Goal: Task Accomplishment & Management: Manage account settings

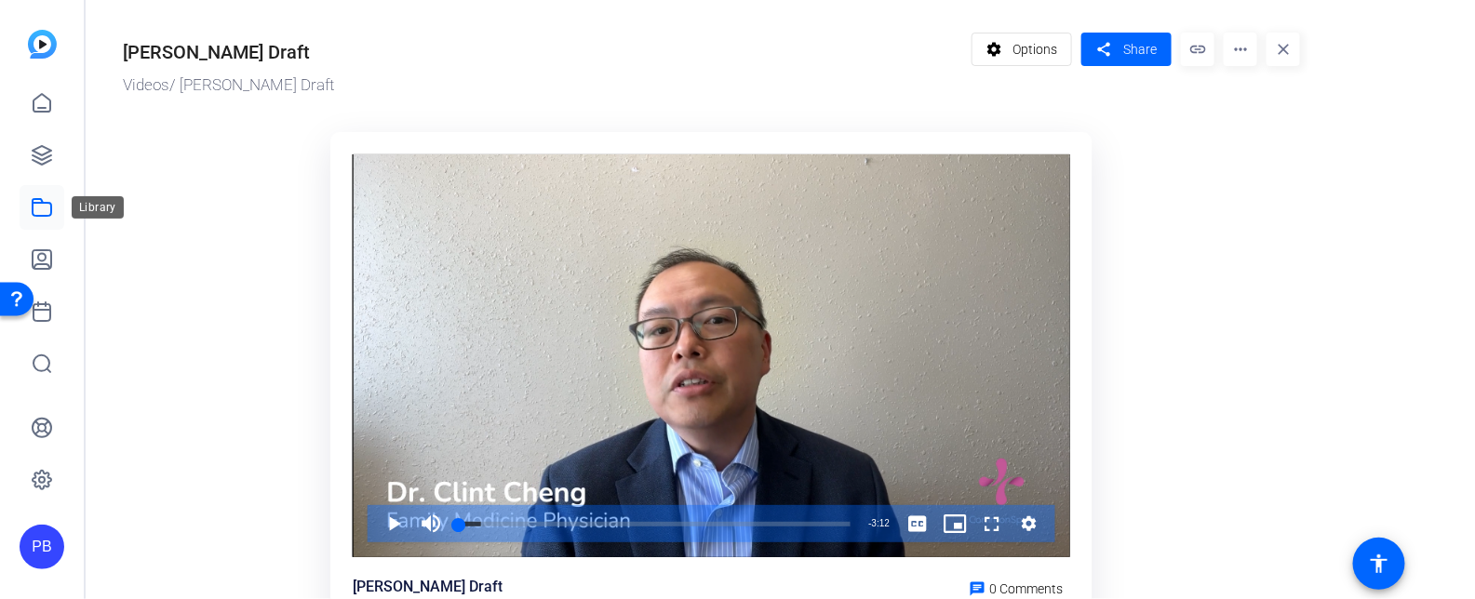
click at [41, 204] on icon at bounding box center [42, 207] width 22 height 22
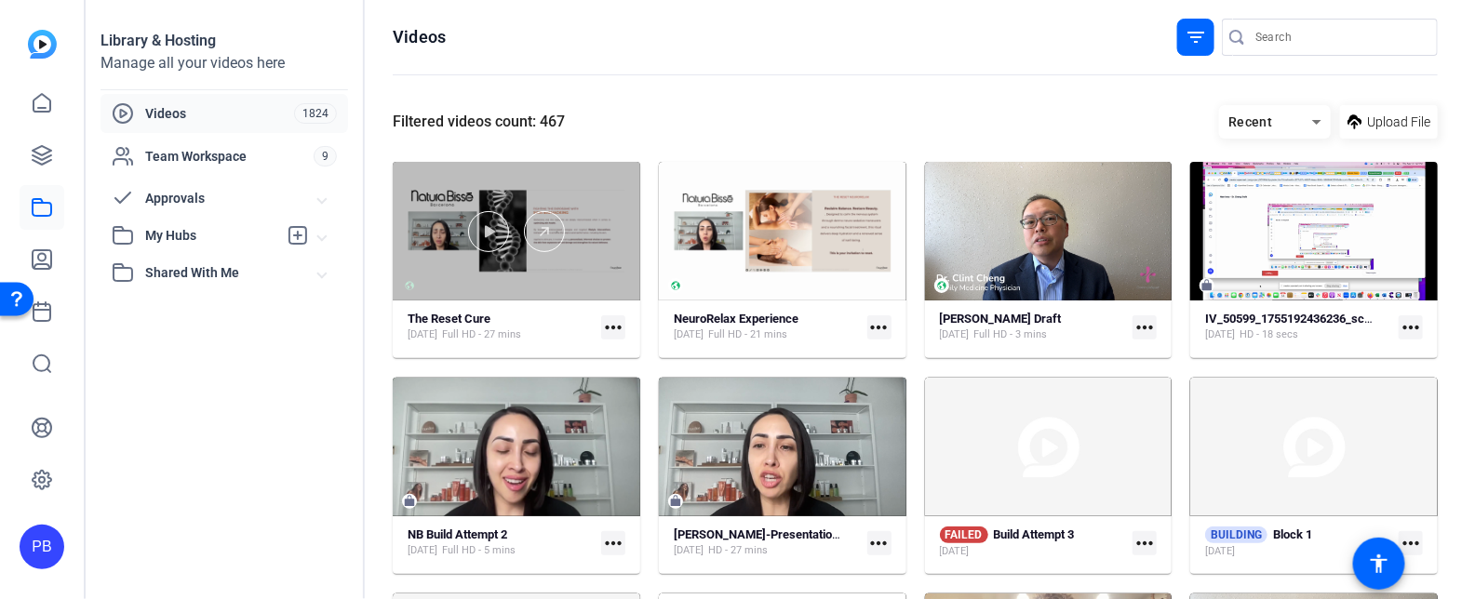
click at [607, 284] on div at bounding box center [516, 231] width 247 height 139
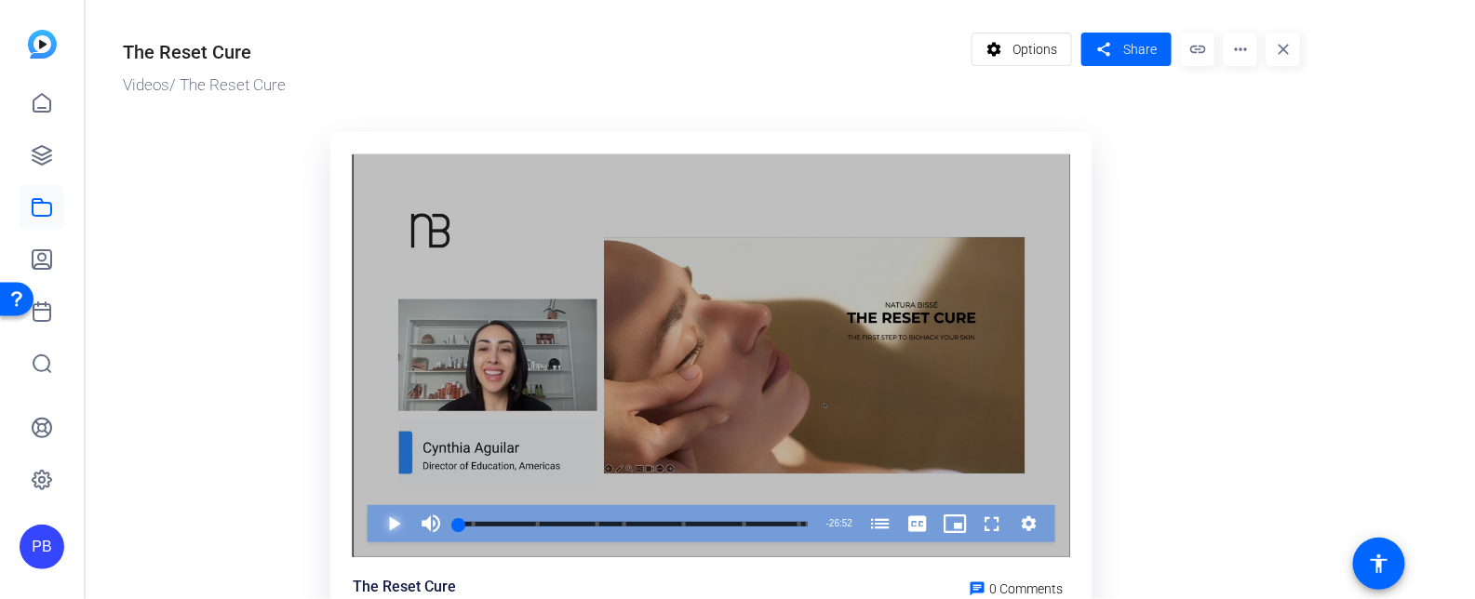
click at [375, 527] on span "Video Player" at bounding box center [375, 523] width 0 height 37
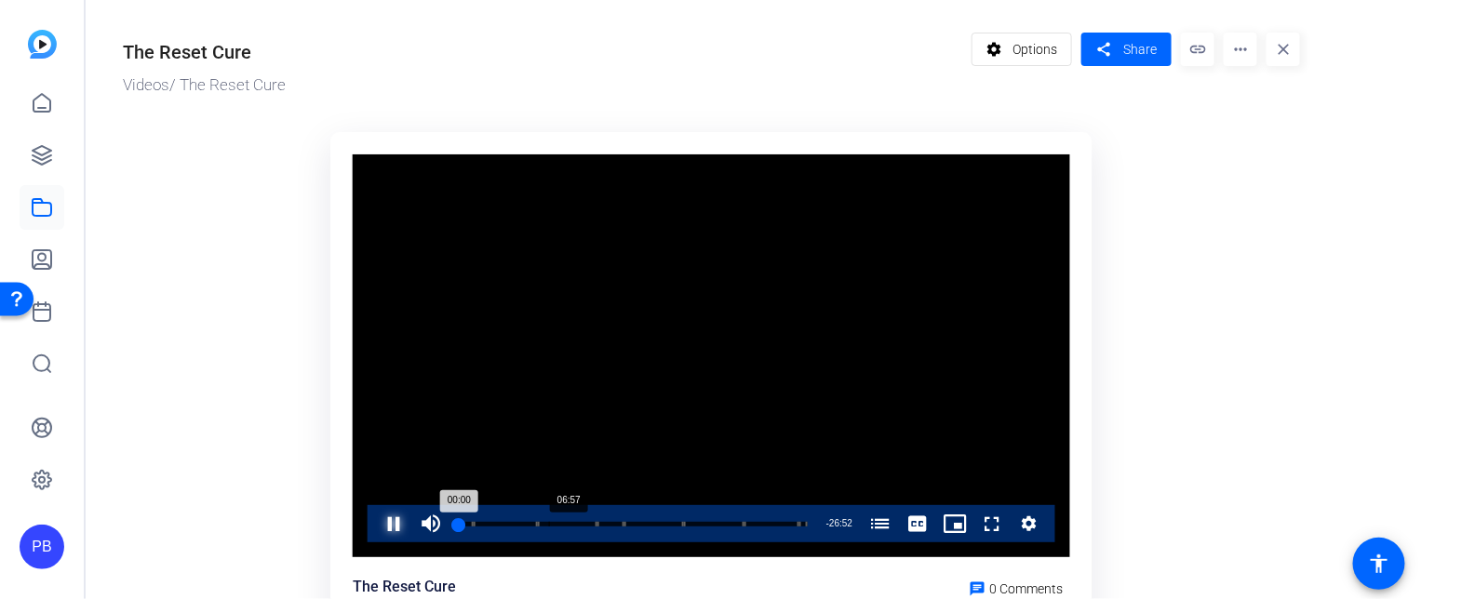
click at [548, 527] on div "Loaded : 1.88% 06:57 00:00 How to Reset Your Skin (00:00) The exposome (01:08) …" at bounding box center [632, 523] width 367 height 37
click at [375, 529] on span "Video Player" at bounding box center [375, 523] width 0 height 37
click at [1046, 55] on span "Options" at bounding box center [1034, 49] width 45 height 35
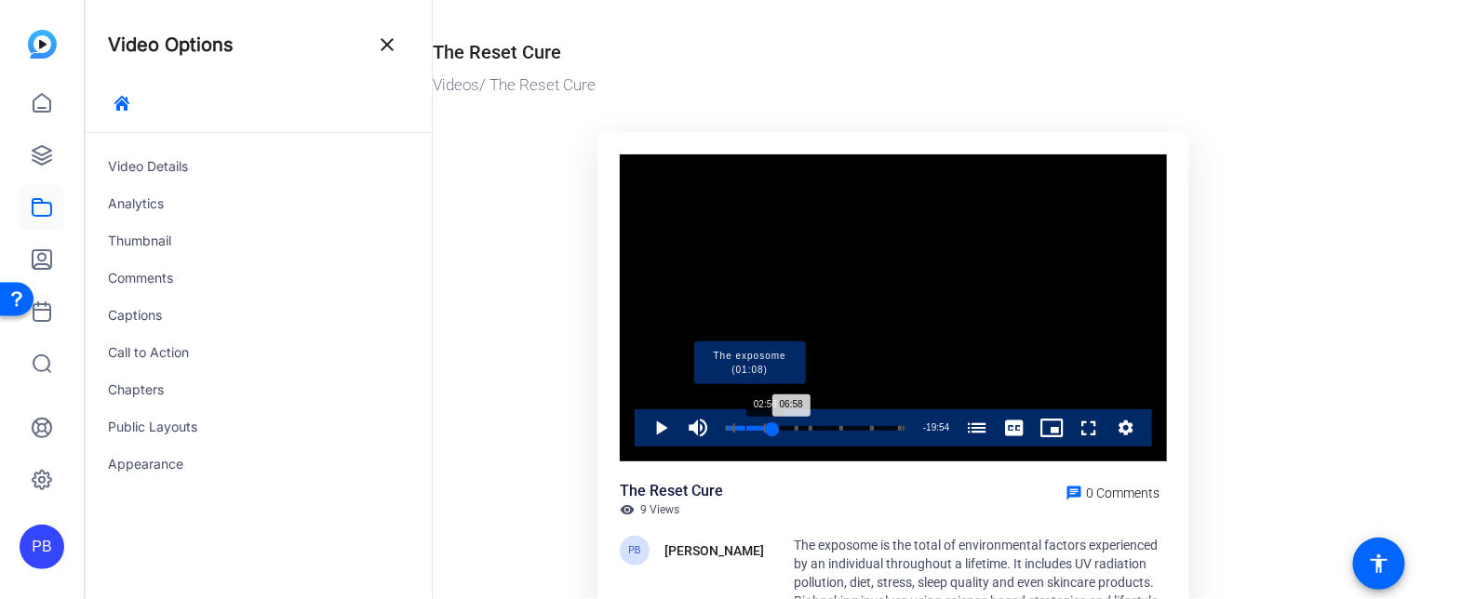
click at [745, 425] on div "Progress Bar" at bounding box center [749, 427] width 33 height 9
click at [737, 426] on div "02:56" at bounding box center [736, 428] width 20 height 5
click at [738, 426] on div "01:49" at bounding box center [732, 428] width 12 height 5
click at [738, 426] on div "01:57" at bounding box center [732, 428] width 13 height 5
click at [738, 426] on div "01:49" at bounding box center [732, 428] width 12 height 5
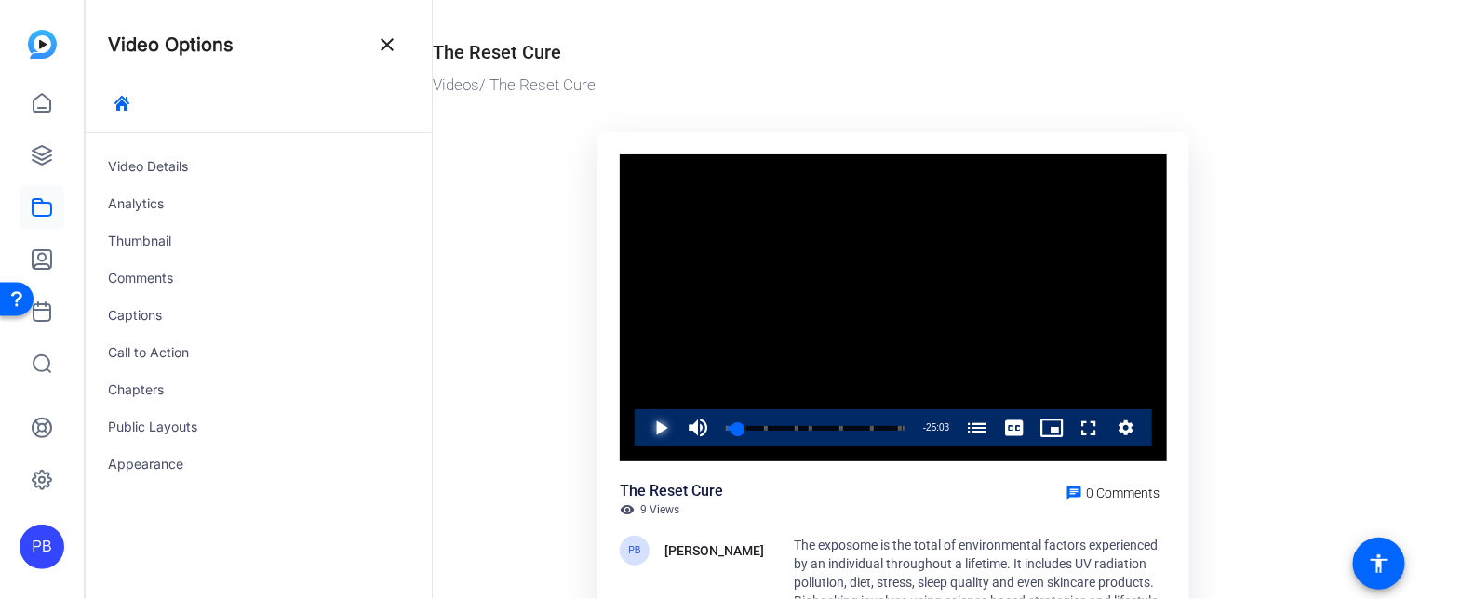
click at [642, 432] on span "Video Player" at bounding box center [642, 427] width 0 height 37
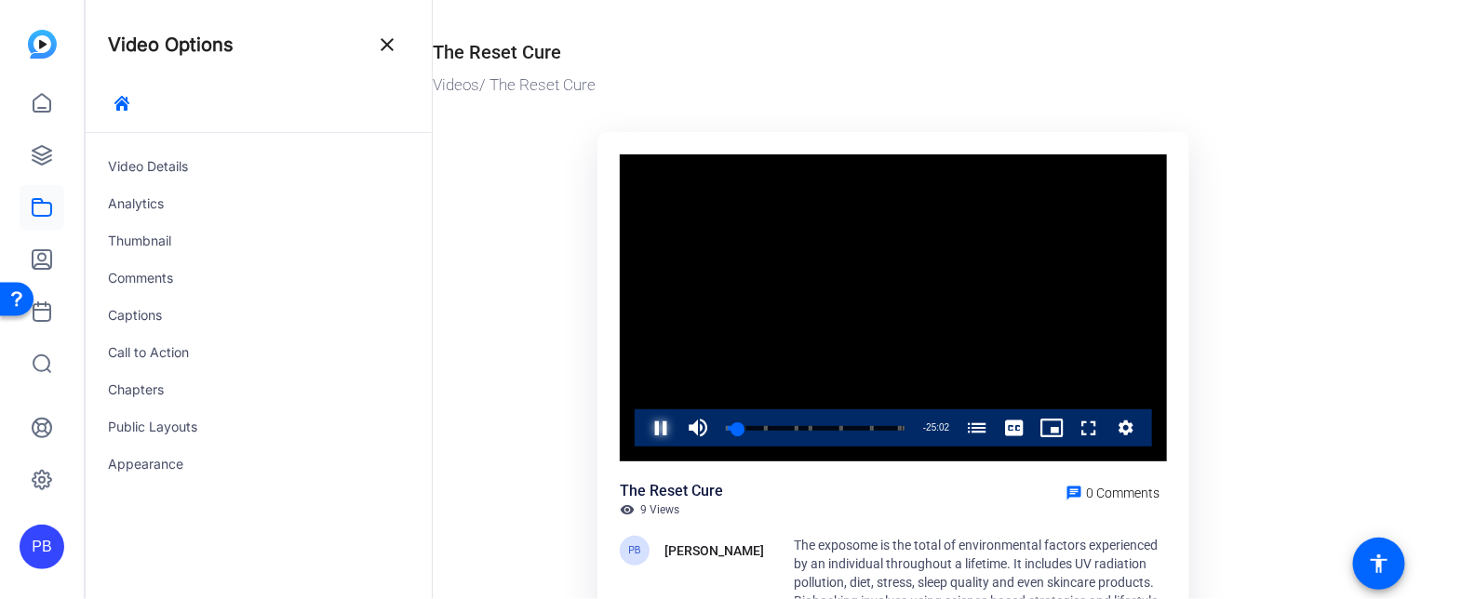
click at [642, 432] on span "Video Player" at bounding box center [642, 427] width 0 height 37
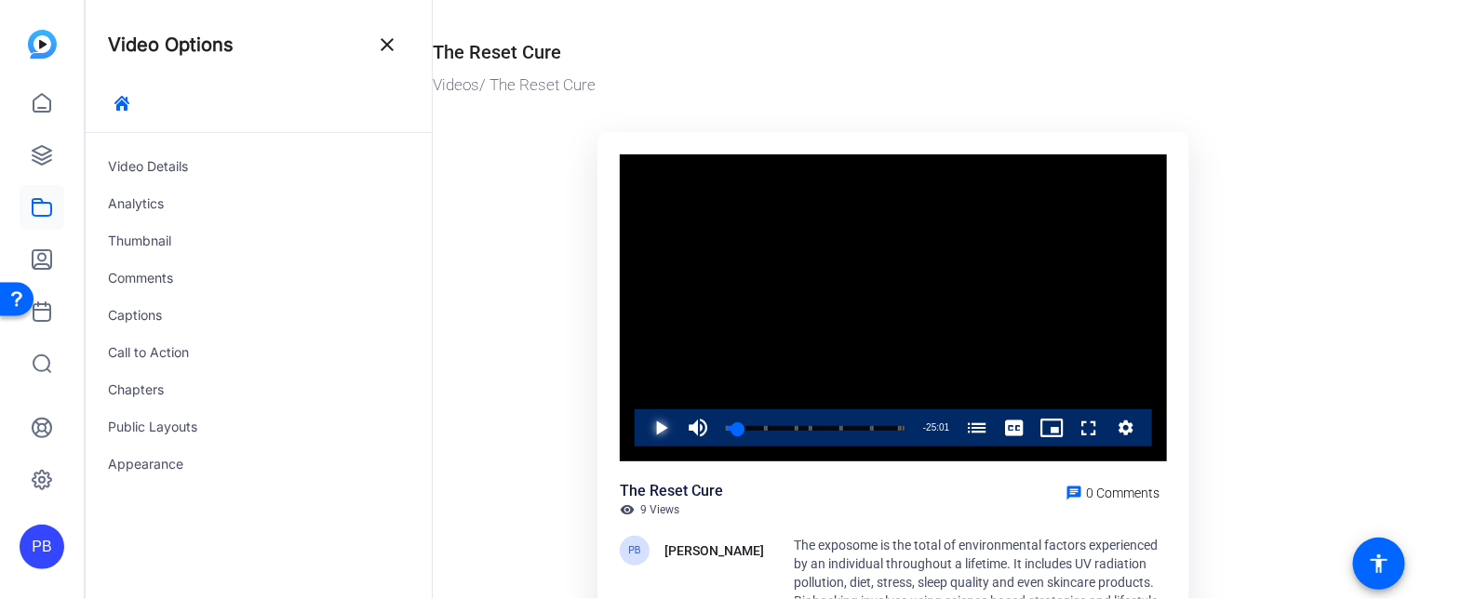
click at [642, 432] on span "Video Player" at bounding box center [642, 427] width 0 height 37
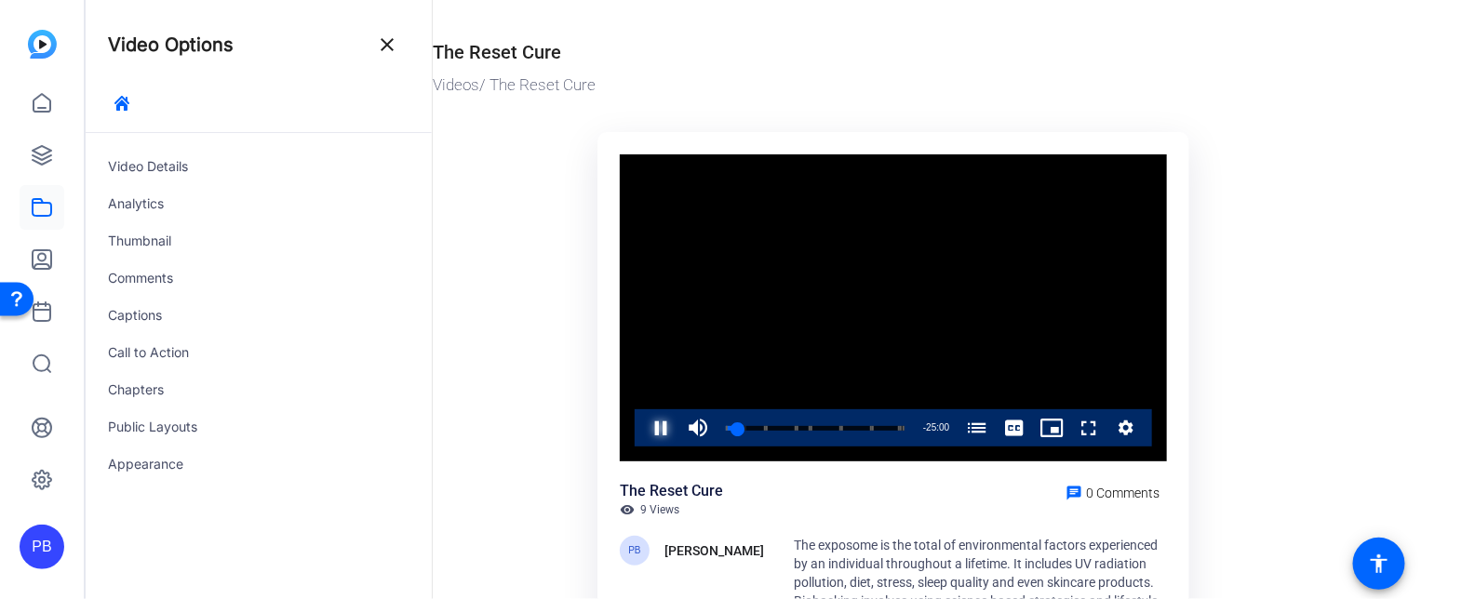
click at [642, 432] on span "Video Player" at bounding box center [642, 427] width 0 height 37
click at [642, 434] on span "Video Player" at bounding box center [642, 427] width 0 height 37
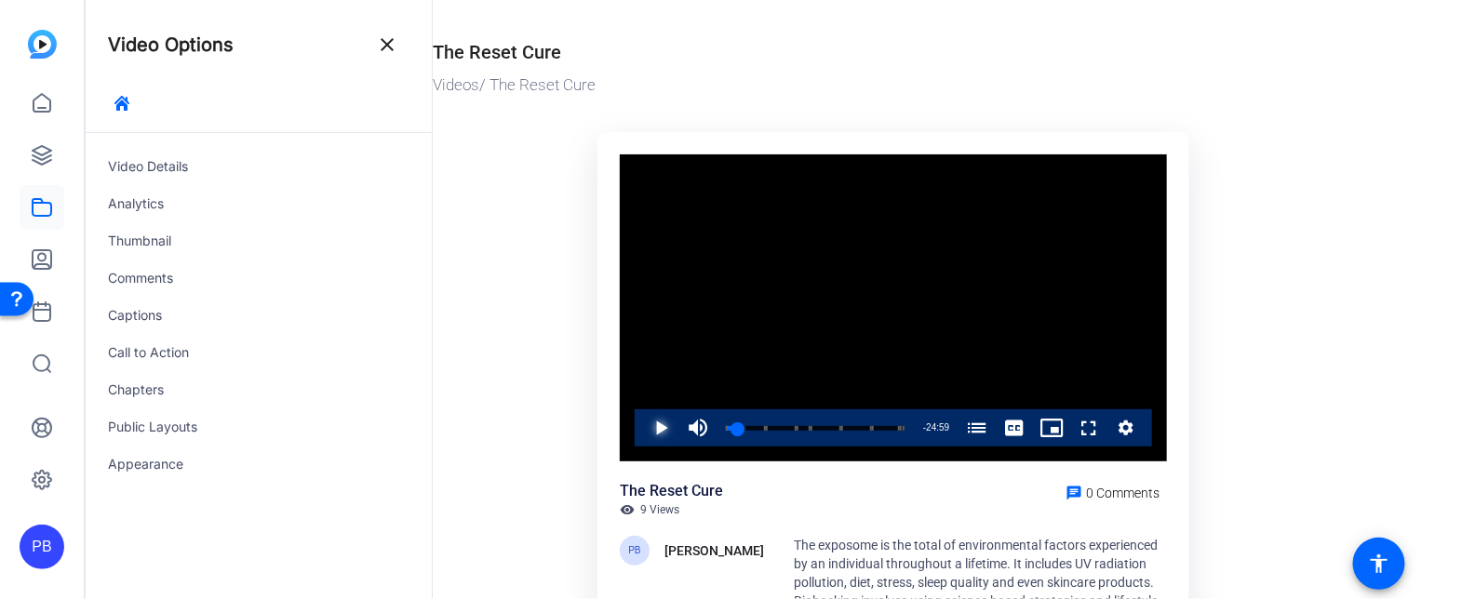
click at [642, 434] on span "Video Player" at bounding box center [642, 427] width 0 height 37
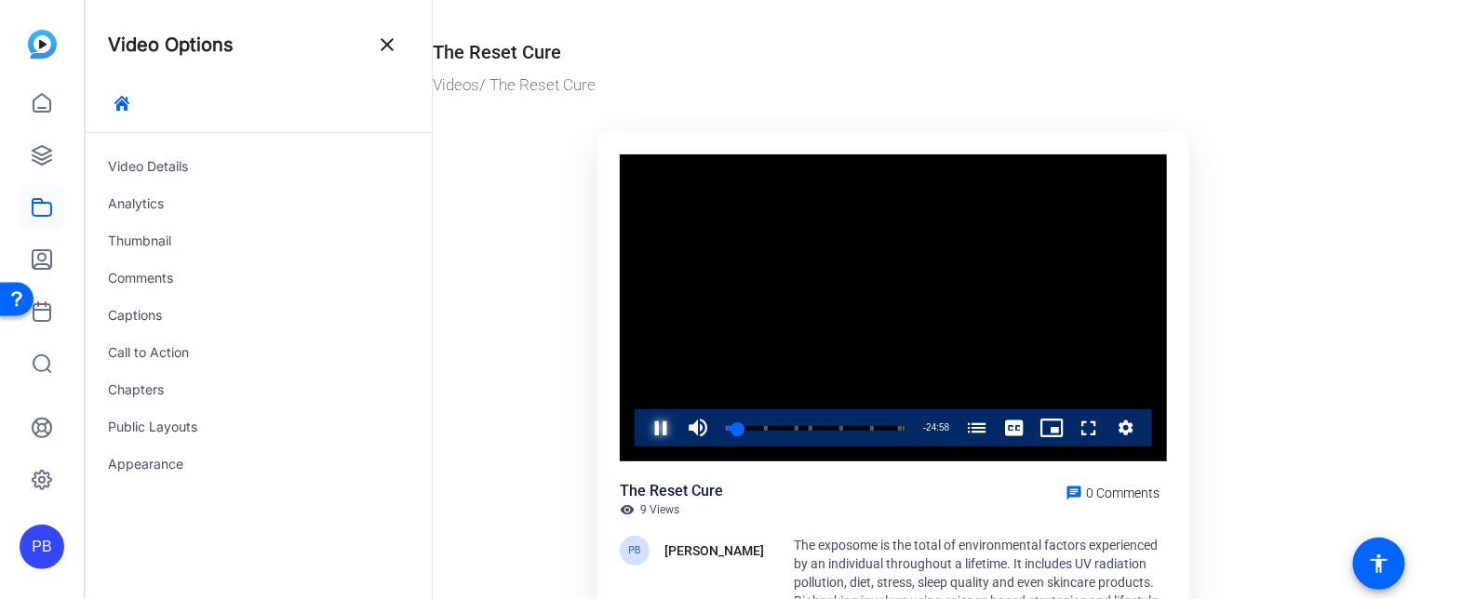
click at [642, 434] on span "Video Player" at bounding box center [642, 427] width 0 height 37
click at [642, 432] on span "Video Player" at bounding box center [642, 427] width 0 height 37
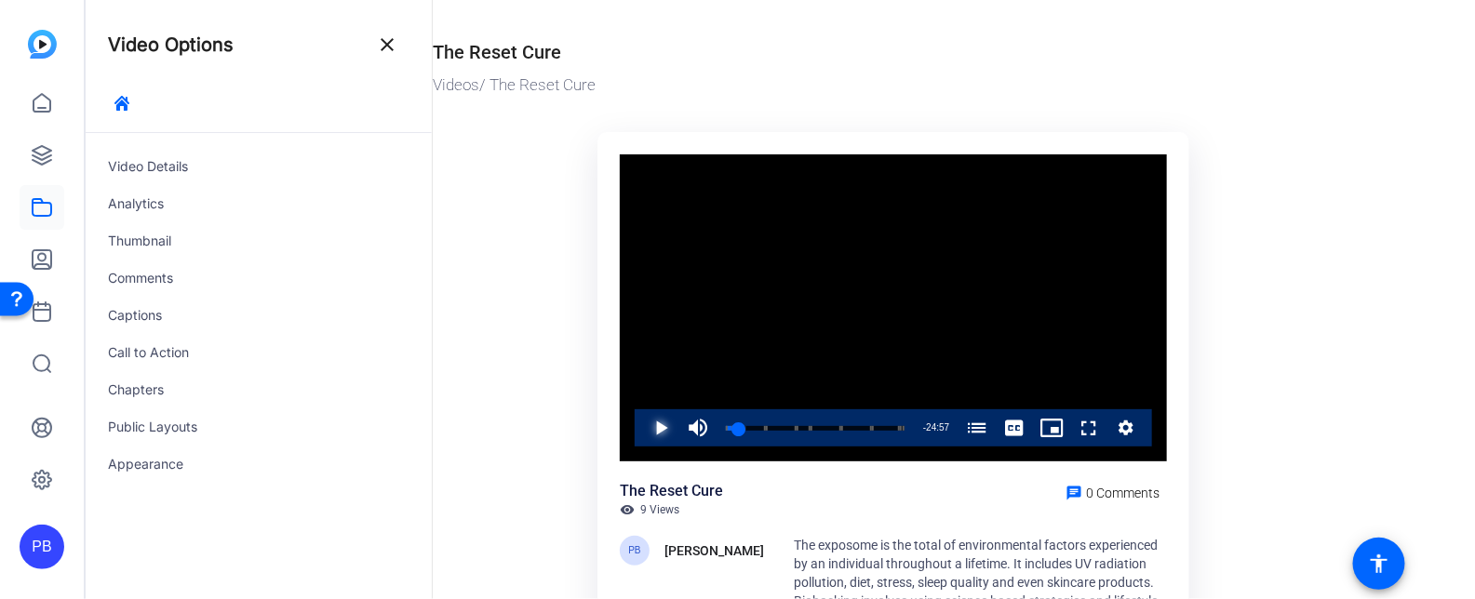
click at [642, 432] on span "Video Player" at bounding box center [642, 427] width 0 height 37
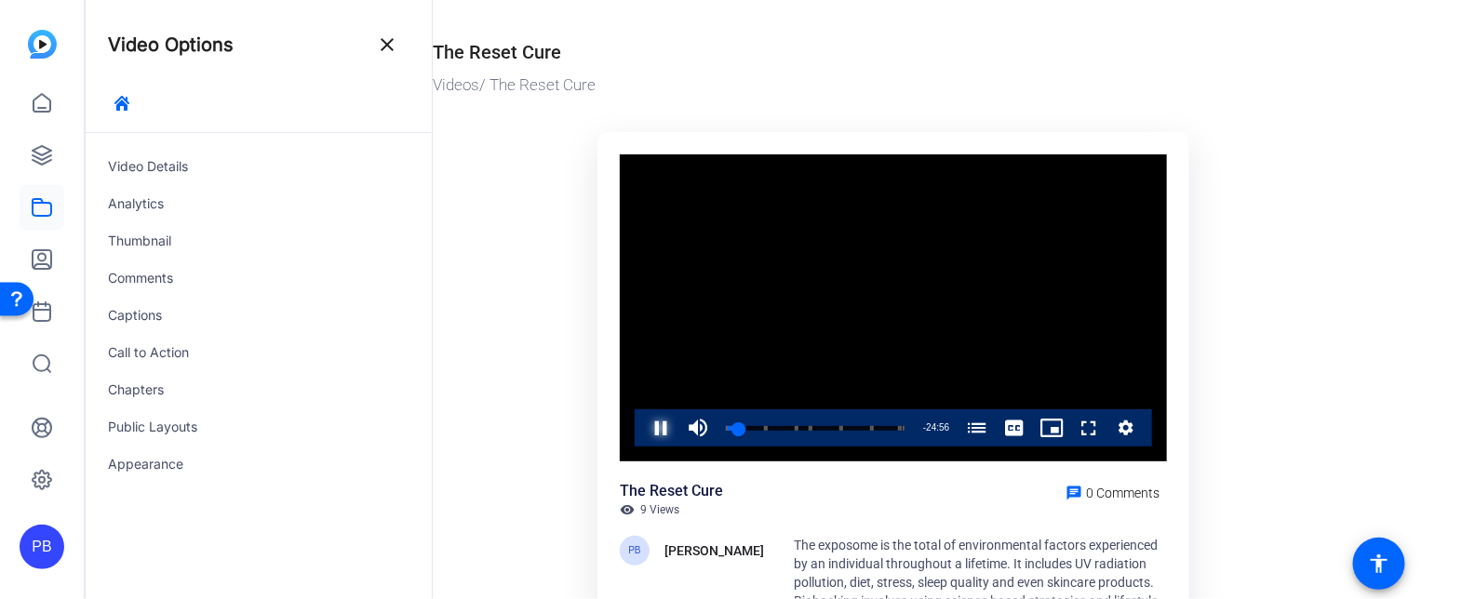
click at [642, 432] on span "Video Player" at bounding box center [642, 427] width 0 height 37
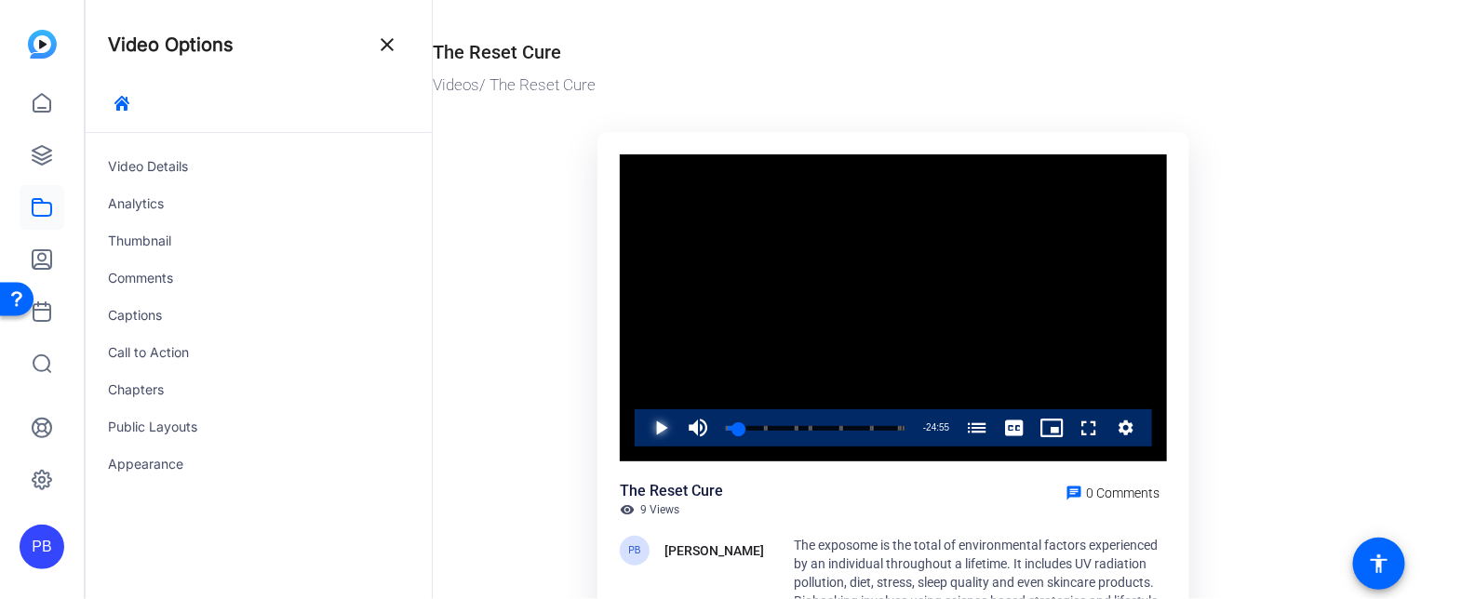
click at [642, 432] on span "Video Player" at bounding box center [642, 427] width 0 height 37
click at [251, 247] on div "Thumbnail" at bounding box center [259, 240] width 346 height 37
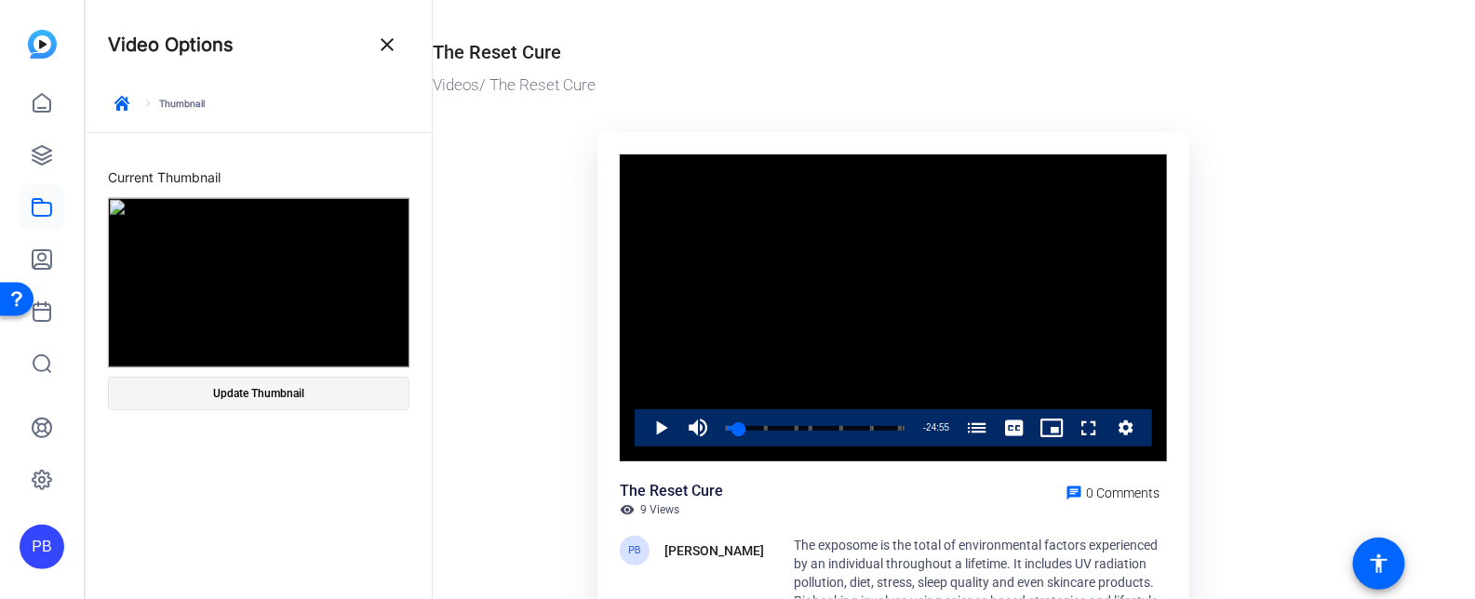
click at [267, 410] on span at bounding box center [259, 393] width 300 height 45
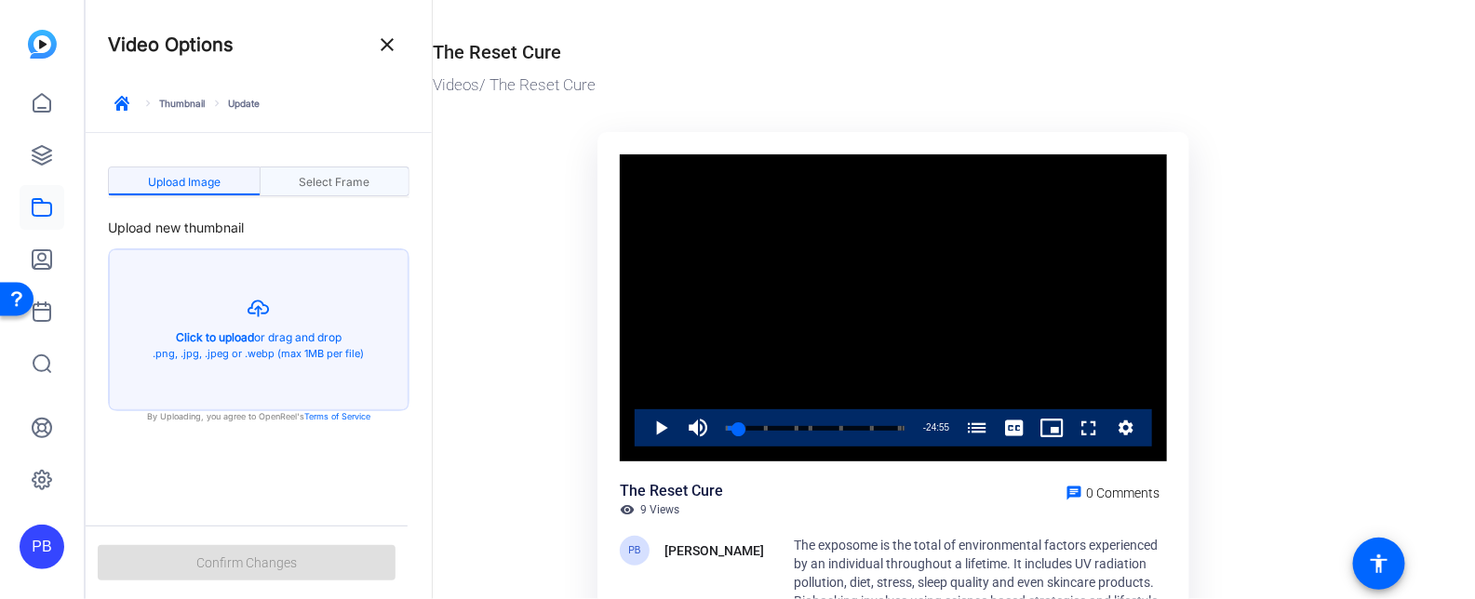
click at [322, 182] on span "Select Frame" at bounding box center [334, 182] width 71 height 11
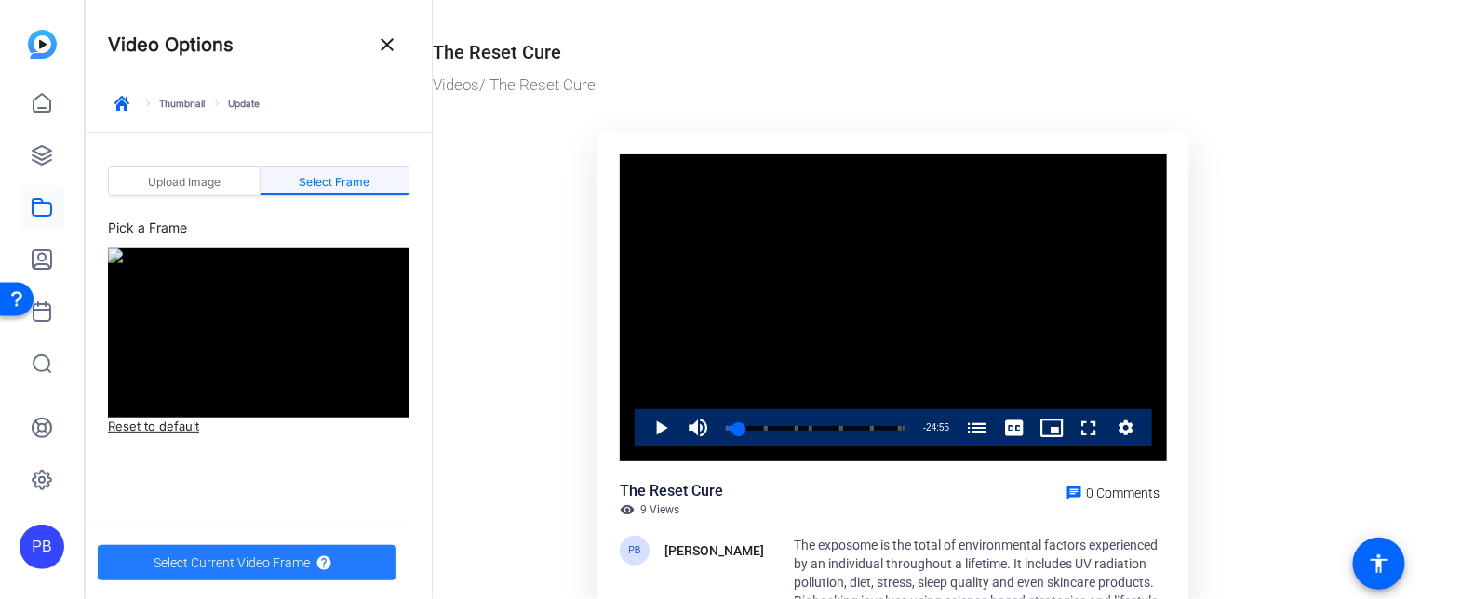
click at [275, 565] on span "Select Current Video Frame" at bounding box center [232, 562] width 156 height 35
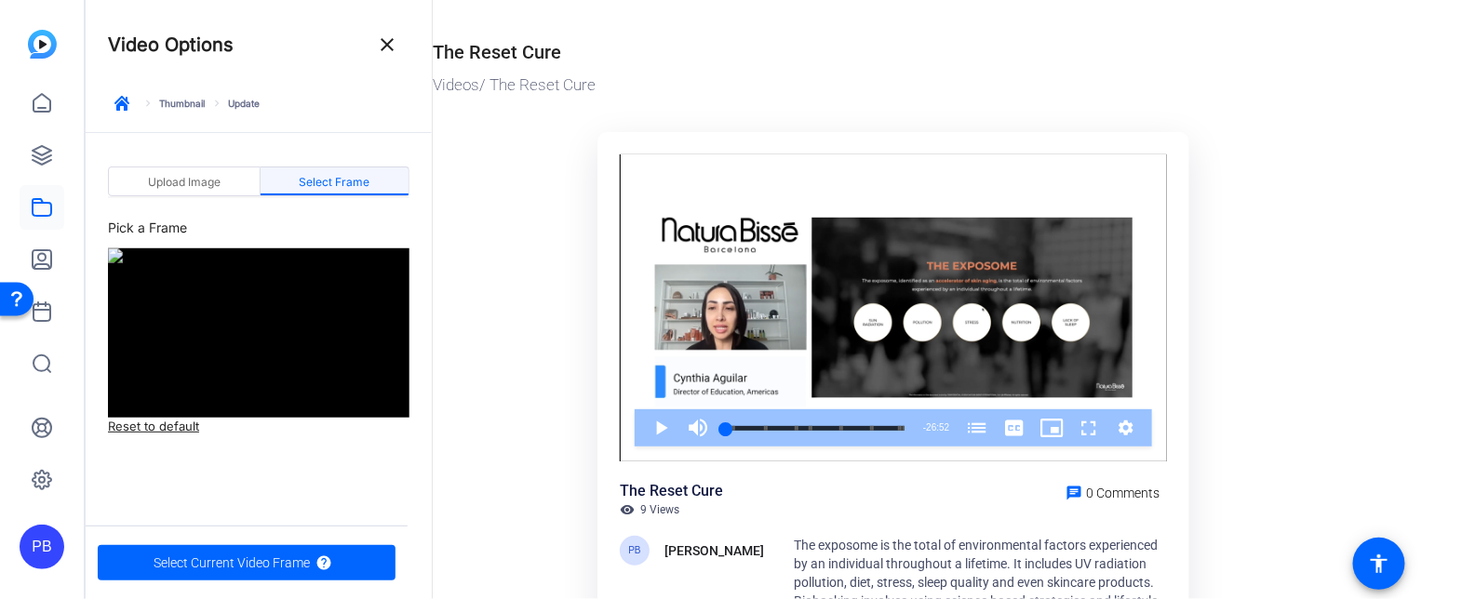
click at [187, 105] on link "keyboard_arrow_right Thumbnail" at bounding box center [172, 103] width 63 height 13
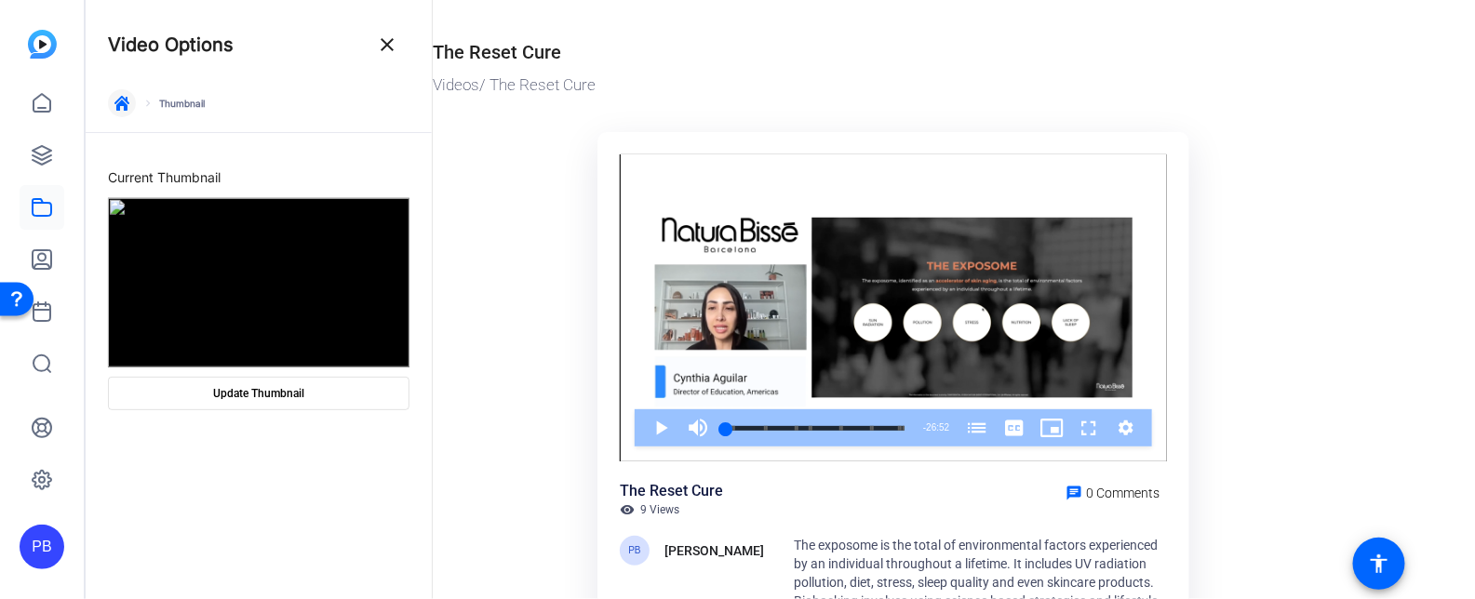
click at [133, 106] on span "button" at bounding box center [122, 103] width 45 height 45
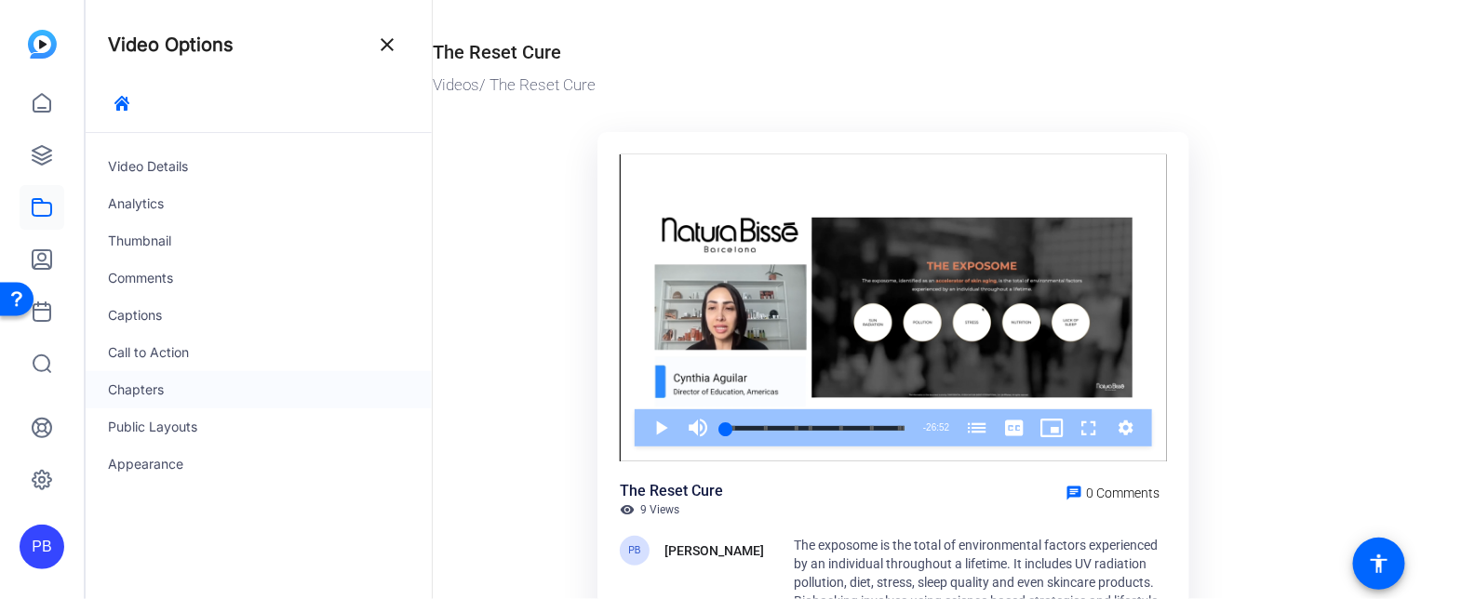
click at [225, 371] on div "Chapters" at bounding box center [259, 389] width 346 height 37
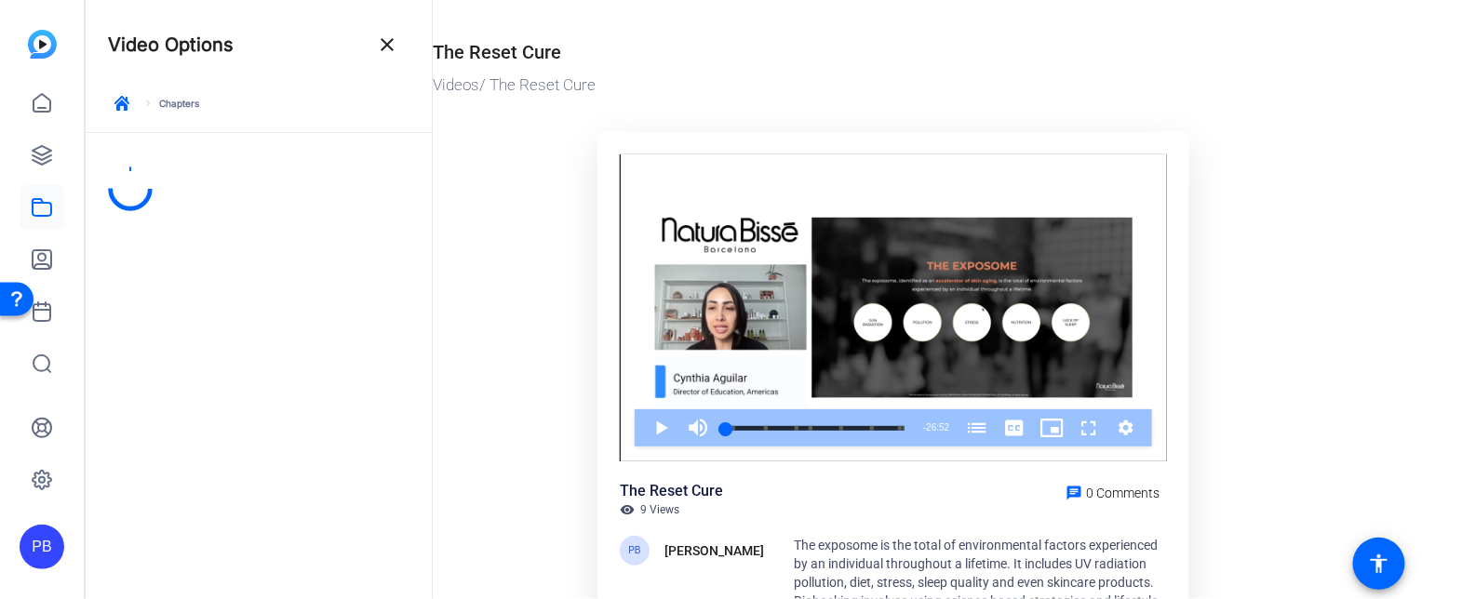
click at [225, 371] on div at bounding box center [259, 366] width 346 height 466
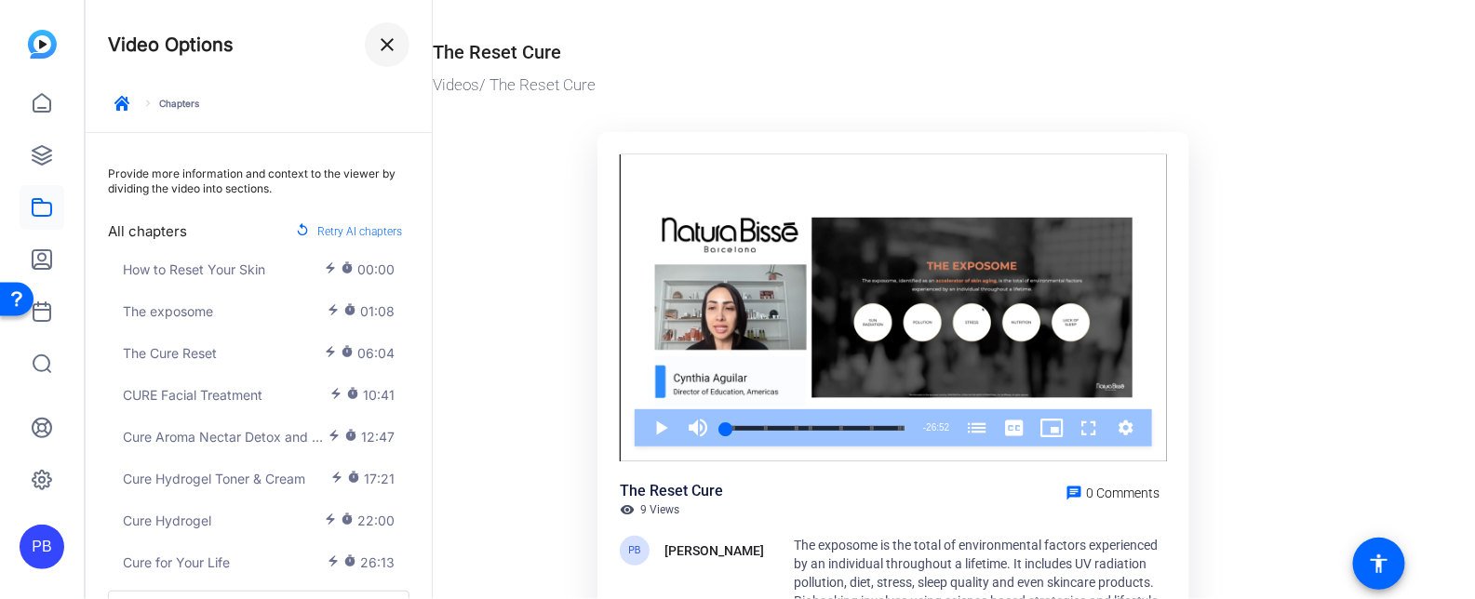
click at [386, 56] on span at bounding box center [387, 44] width 45 height 45
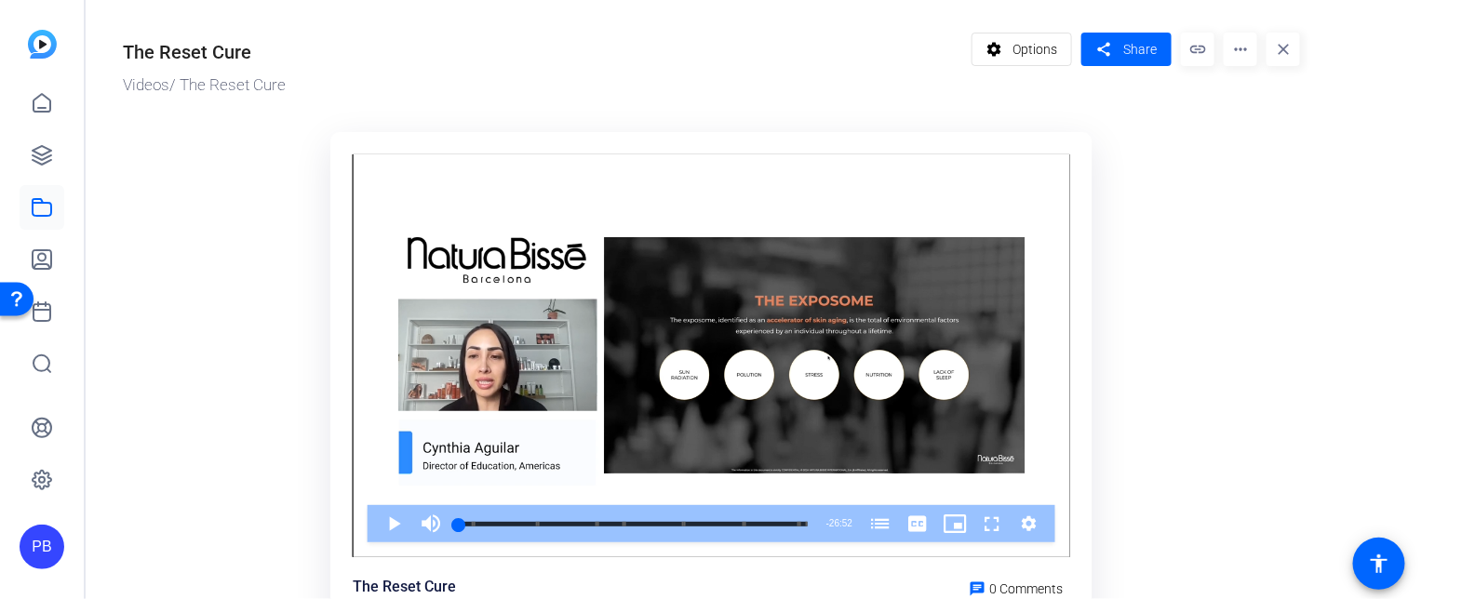
click at [1247, 54] on mat-icon "more_horiz" at bounding box center [1239, 49] width 33 height 33
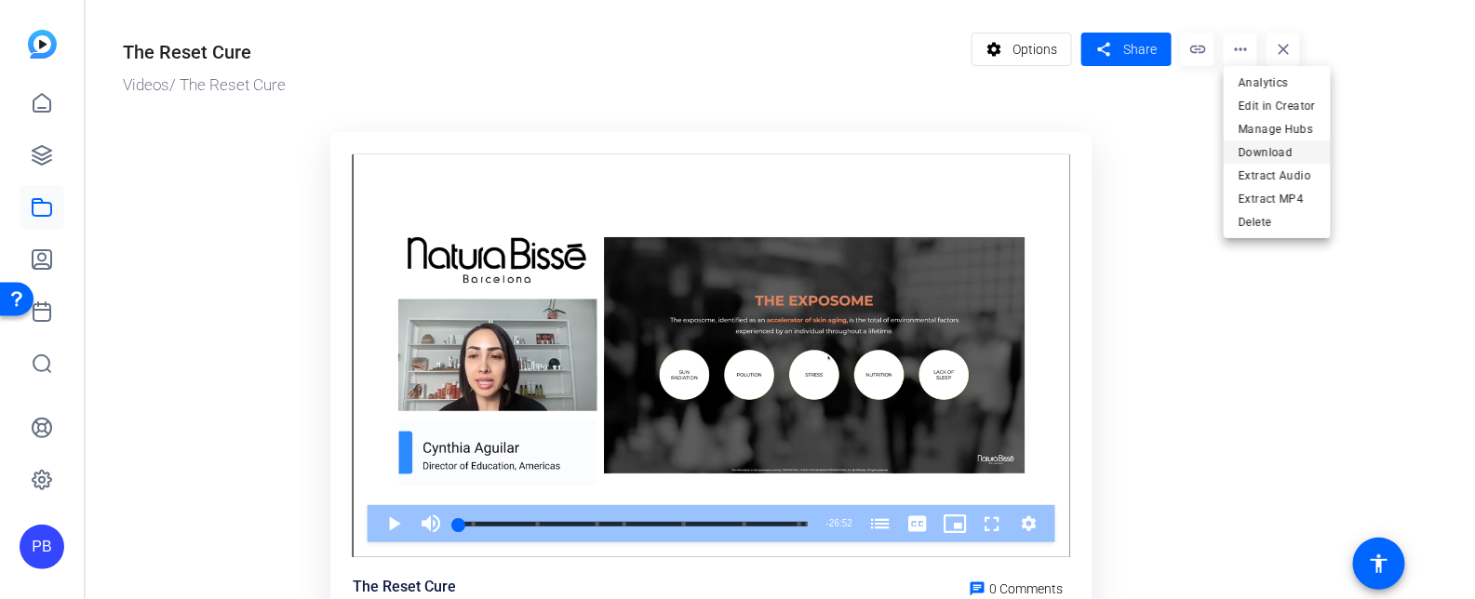
click at [1267, 153] on span "Download" at bounding box center [1276, 151] width 77 height 22
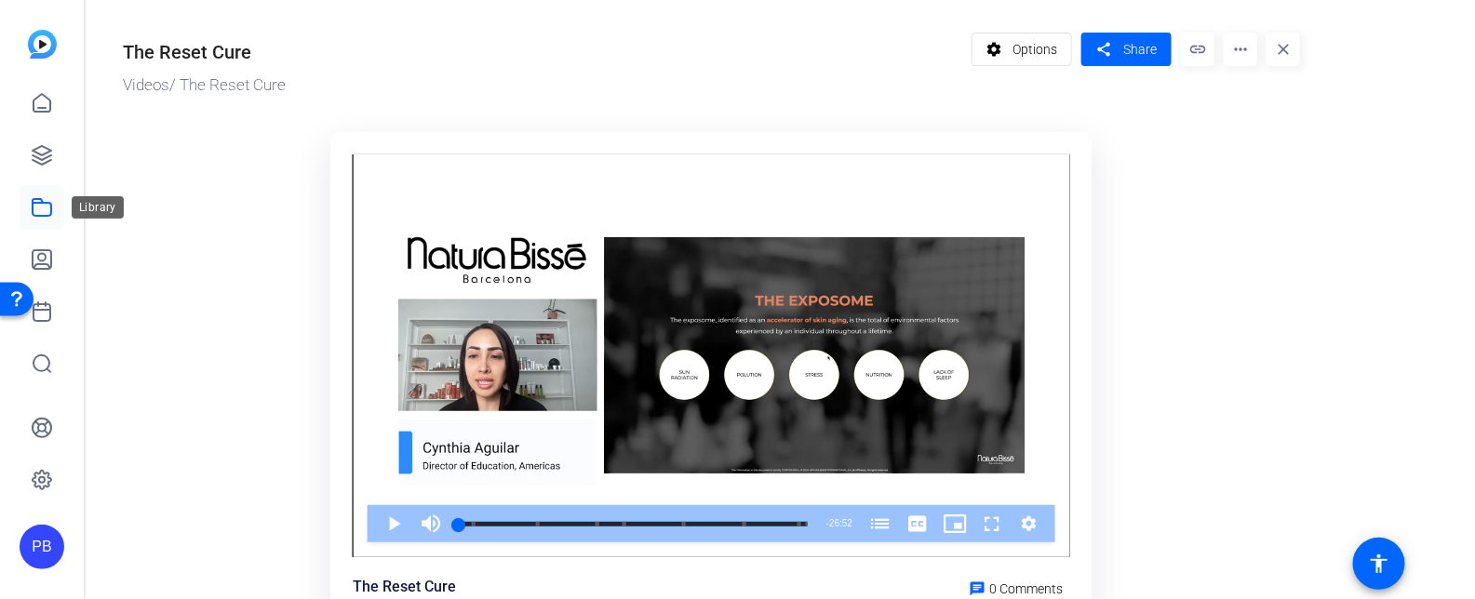
click at [46, 219] on link at bounding box center [42, 207] width 45 height 45
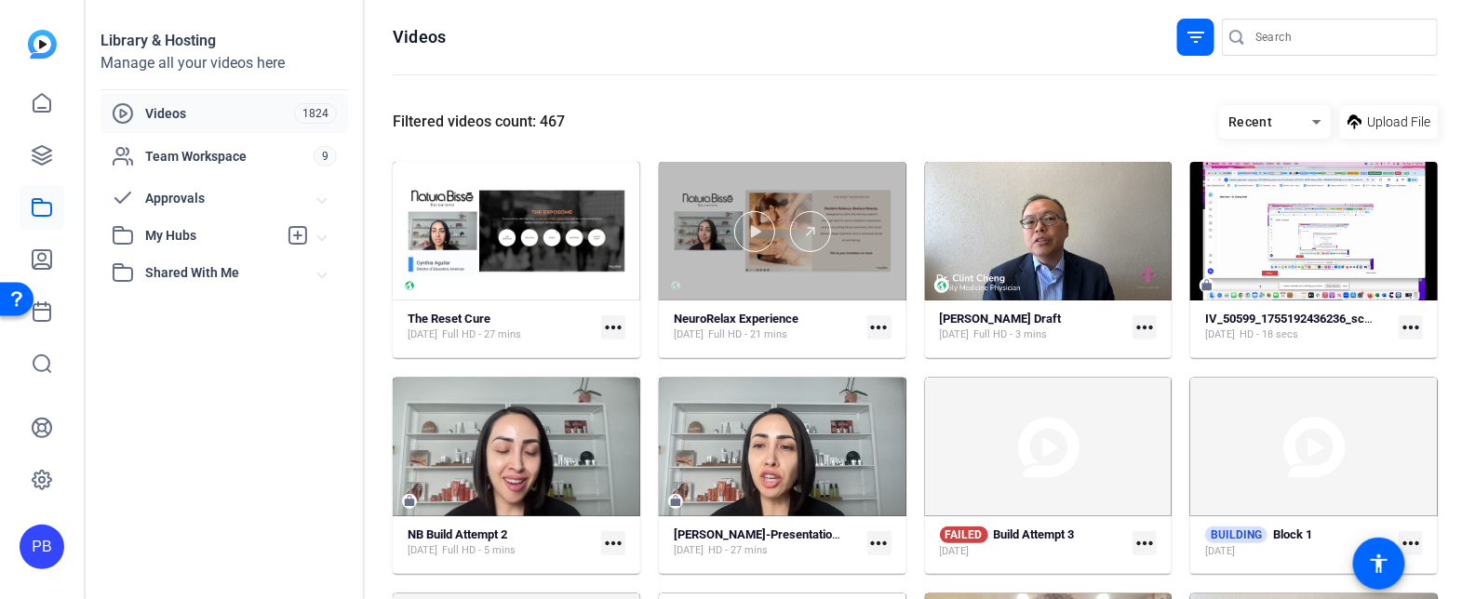
click at [720, 289] on div at bounding box center [782, 231] width 247 height 139
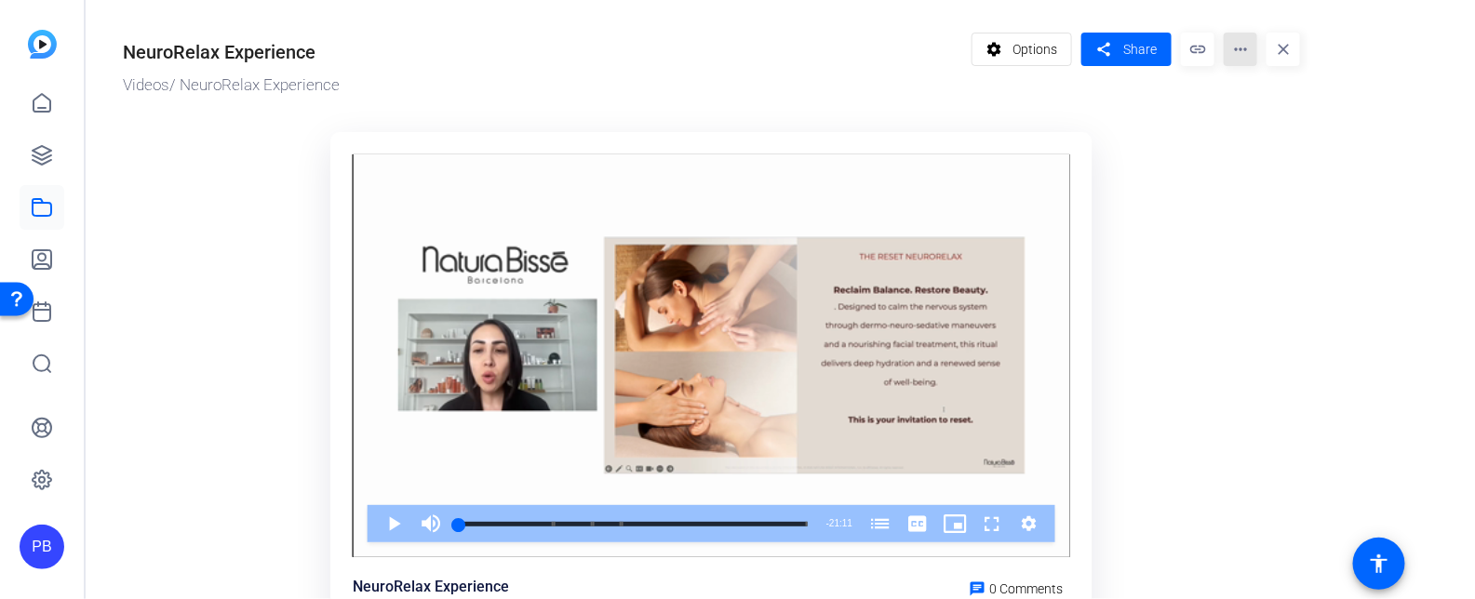
click at [1243, 55] on mat-icon "more_horiz" at bounding box center [1239, 49] width 33 height 33
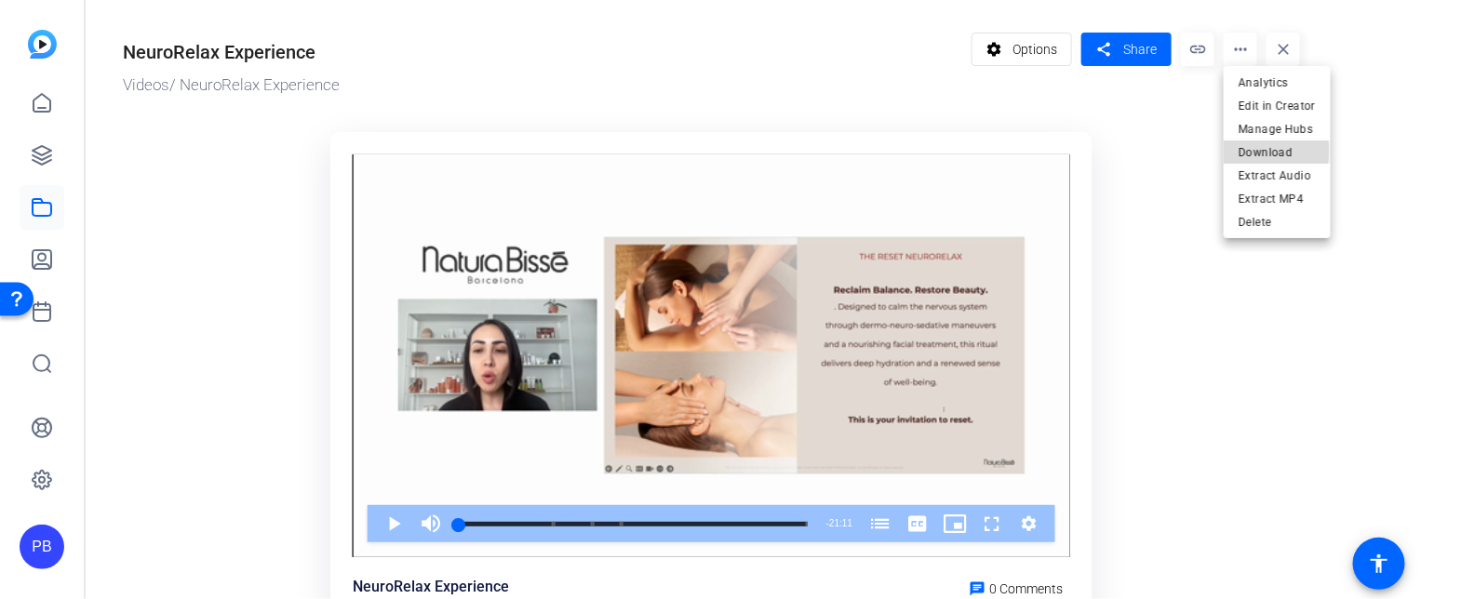
click at [1267, 151] on span "Download" at bounding box center [1276, 151] width 77 height 22
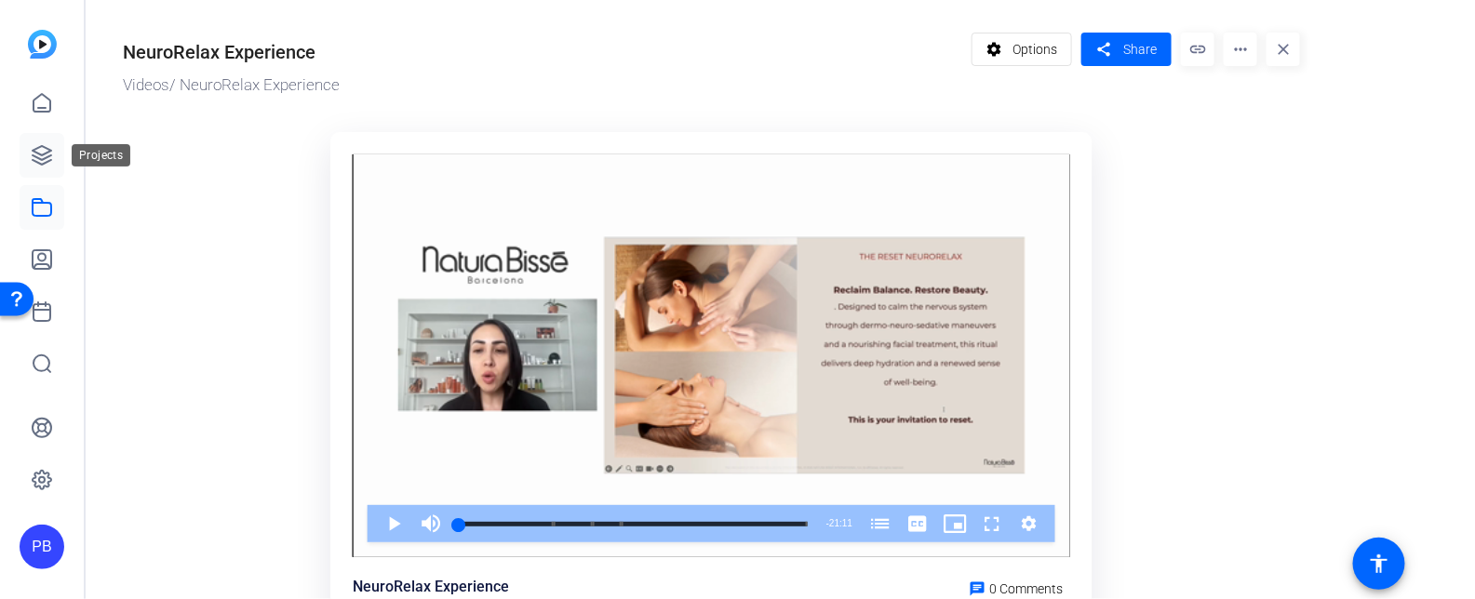
click at [55, 146] on link at bounding box center [42, 155] width 45 height 45
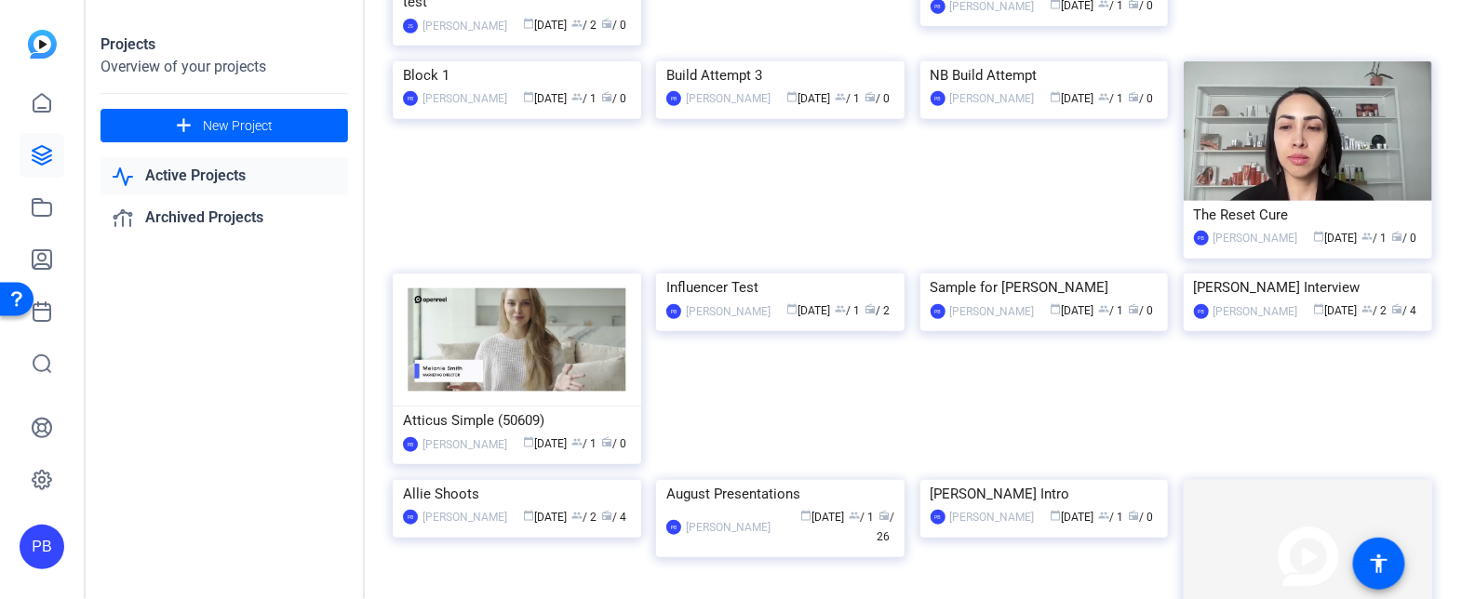
scroll to position [422, 0]
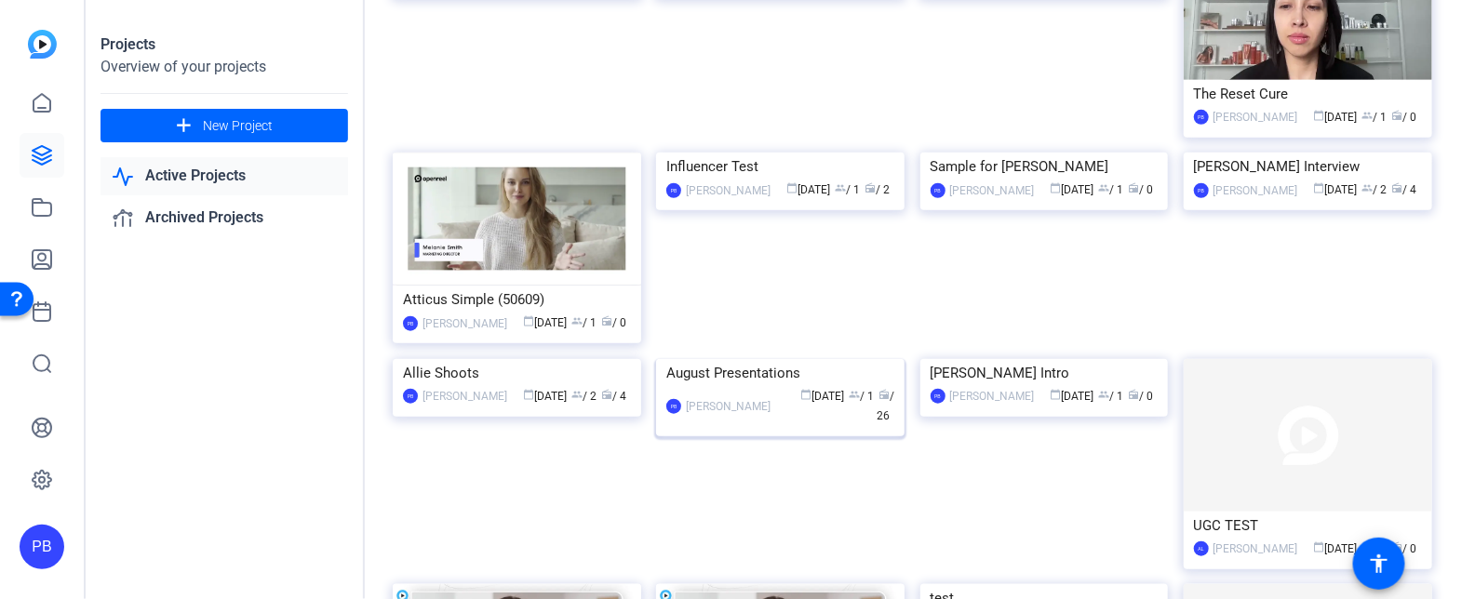
click at [845, 359] on img at bounding box center [780, 359] width 248 height 0
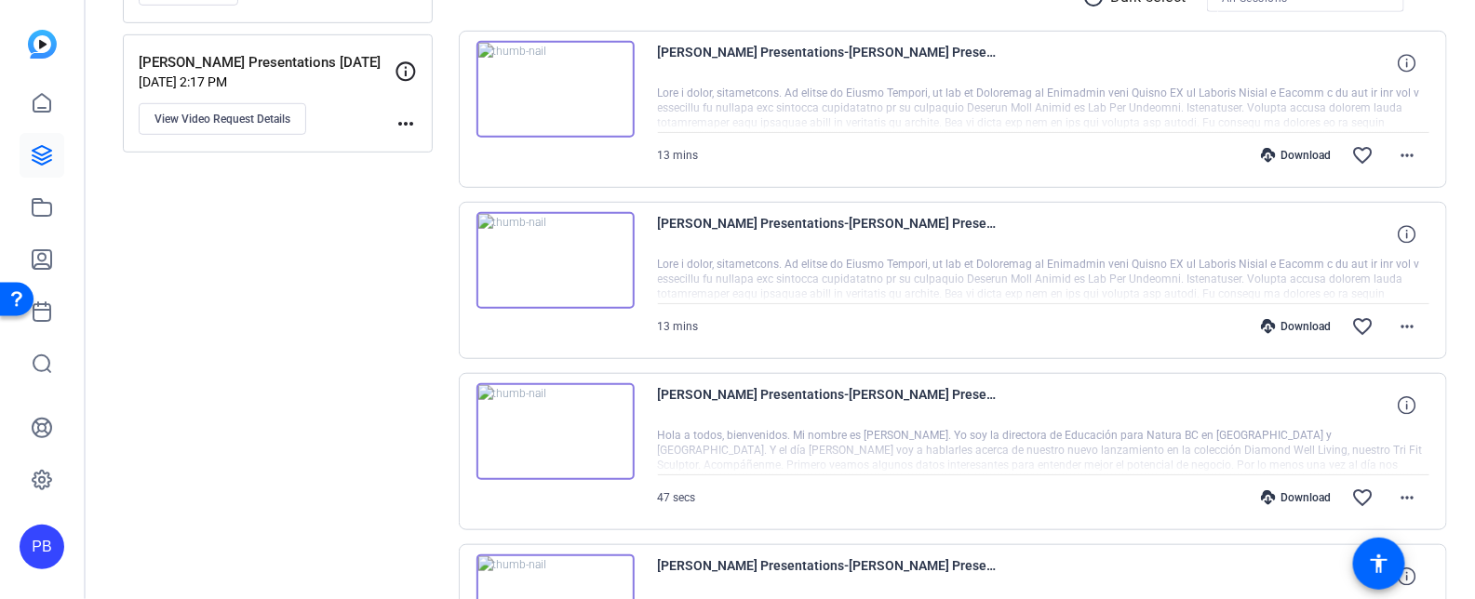
scroll to position [381, 0]
click at [878, 295] on div at bounding box center [1044, 277] width 772 height 47
drag, startPoint x: 1089, startPoint y: 250, endPoint x: 955, endPoint y: 244, distance: 133.2
click at [955, 244] on div "Cynthia-August Presentations-Cynthia Presentations August 2025-1755209404214-we…" at bounding box center [1044, 231] width 772 height 45
click at [544, 80] on img at bounding box center [555, 86] width 158 height 97
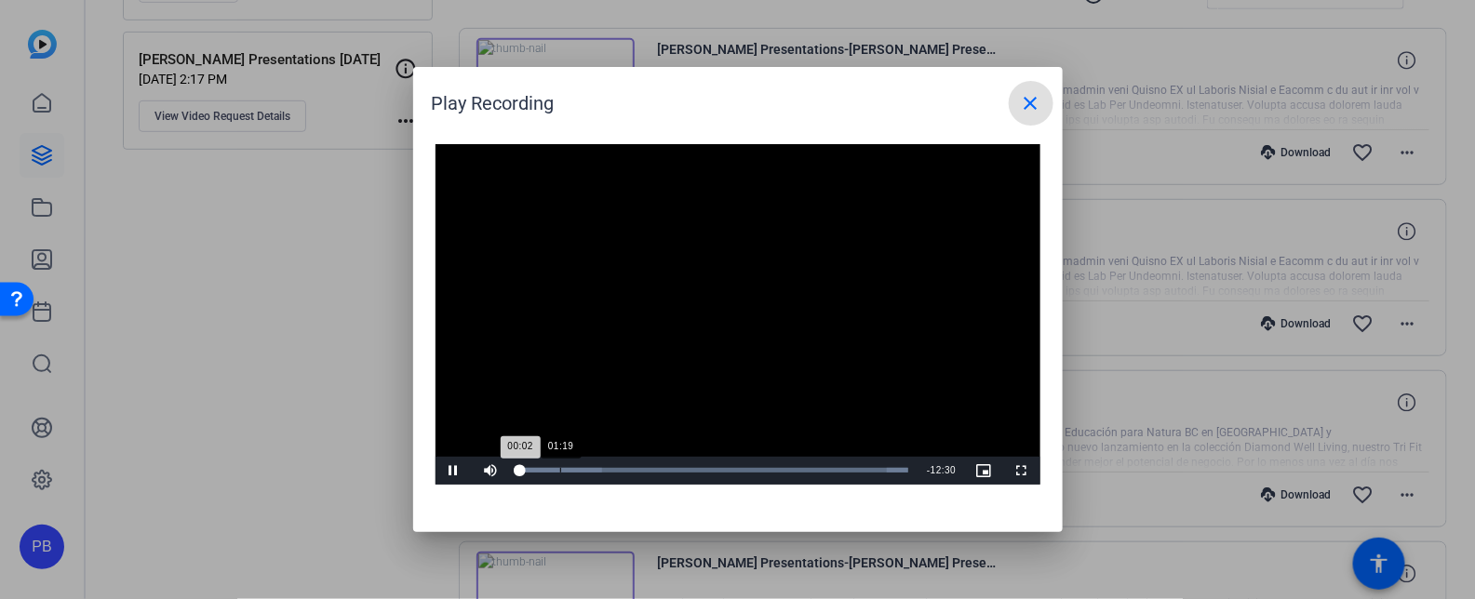
click at [559, 464] on div "Loaded : 100.00% 01:19 00:02" at bounding box center [714, 471] width 408 height 28
click at [449, 471] on span "Video Player" at bounding box center [453, 471] width 37 height 0
click at [1024, 113] on mat-icon "close" at bounding box center [1031, 103] width 22 height 22
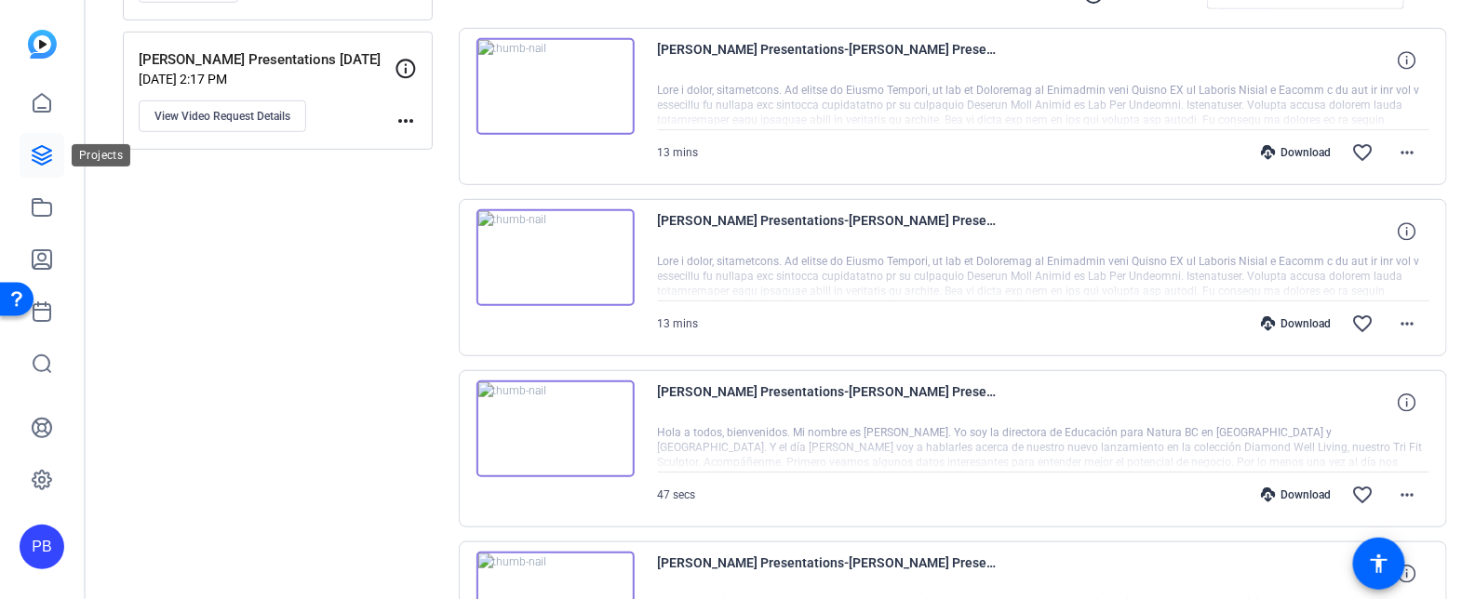
click at [46, 169] on link at bounding box center [42, 155] width 45 height 45
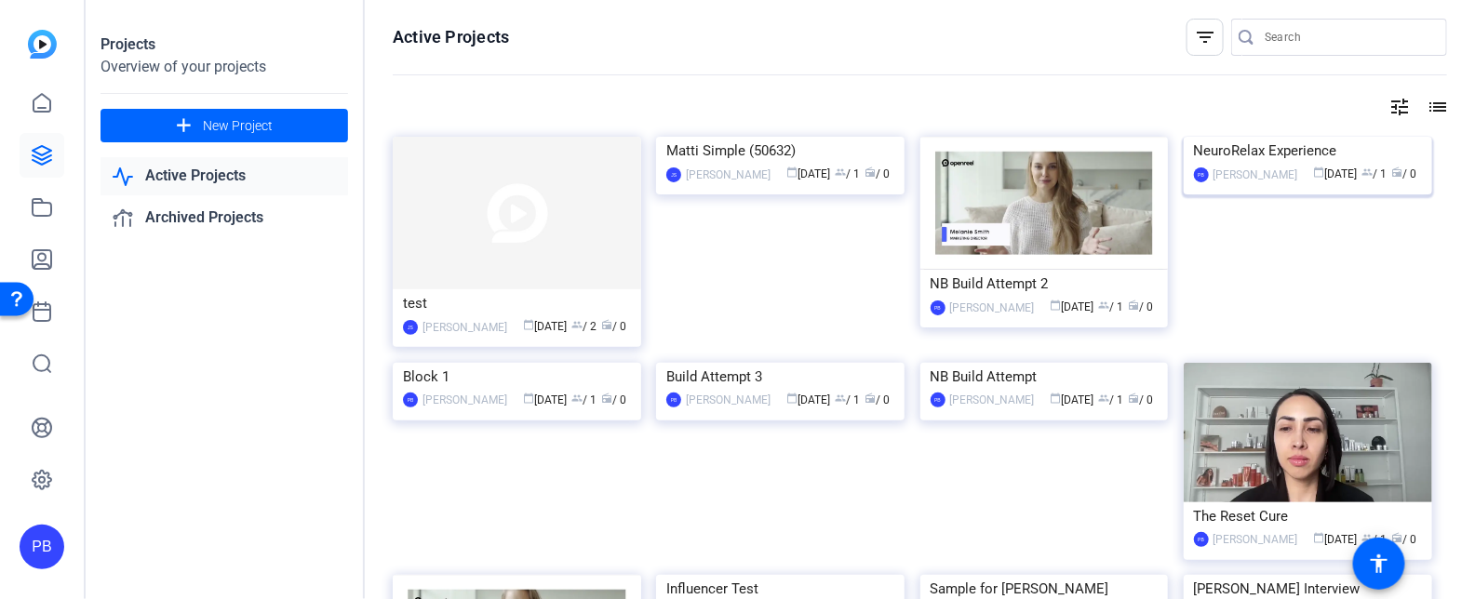
click at [1288, 137] on img at bounding box center [1307, 137] width 248 height 0
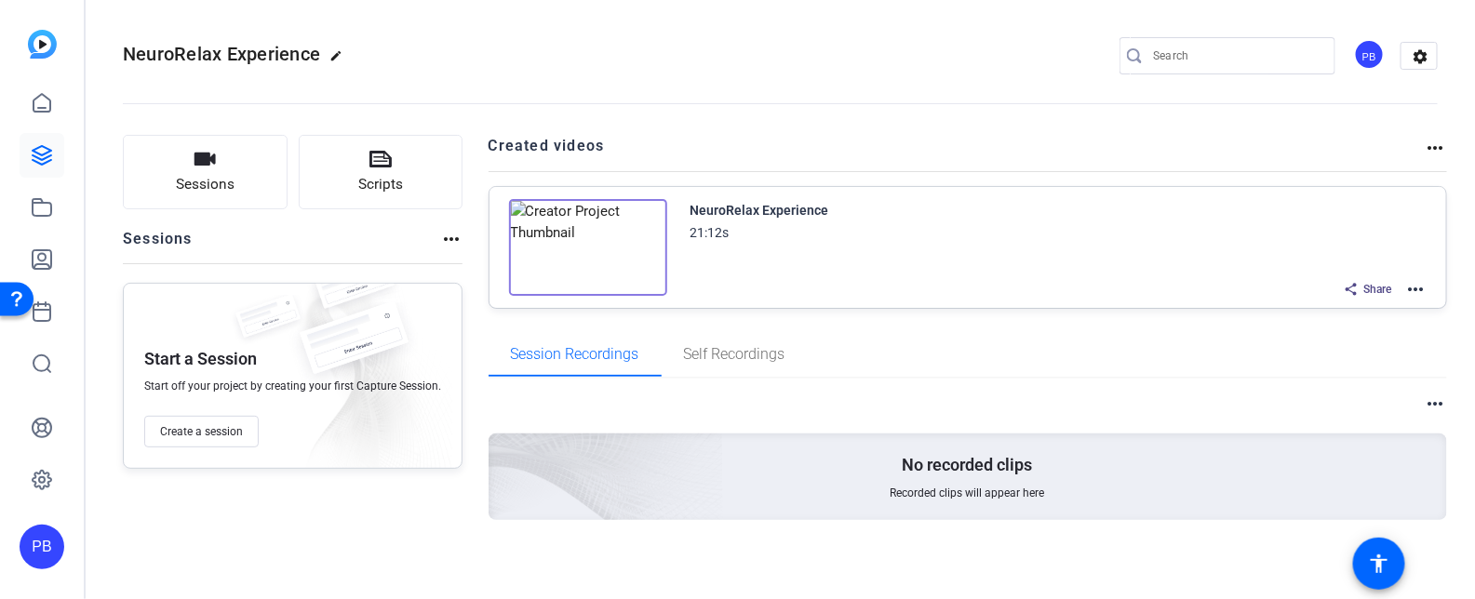
click at [1419, 287] on mat-icon "more_horiz" at bounding box center [1415, 289] width 22 height 22
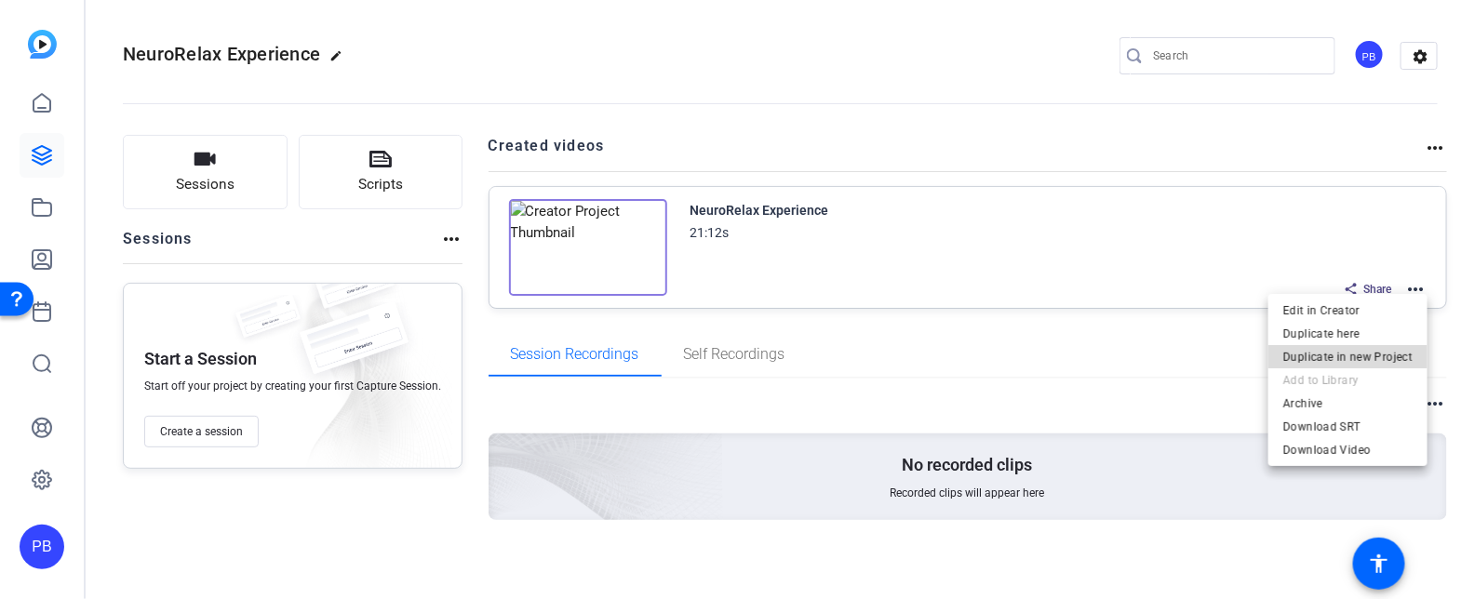
click at [1379, 362] on span "Duplicate in new Project" at bounding box center [1347, 356] width 129 height 22
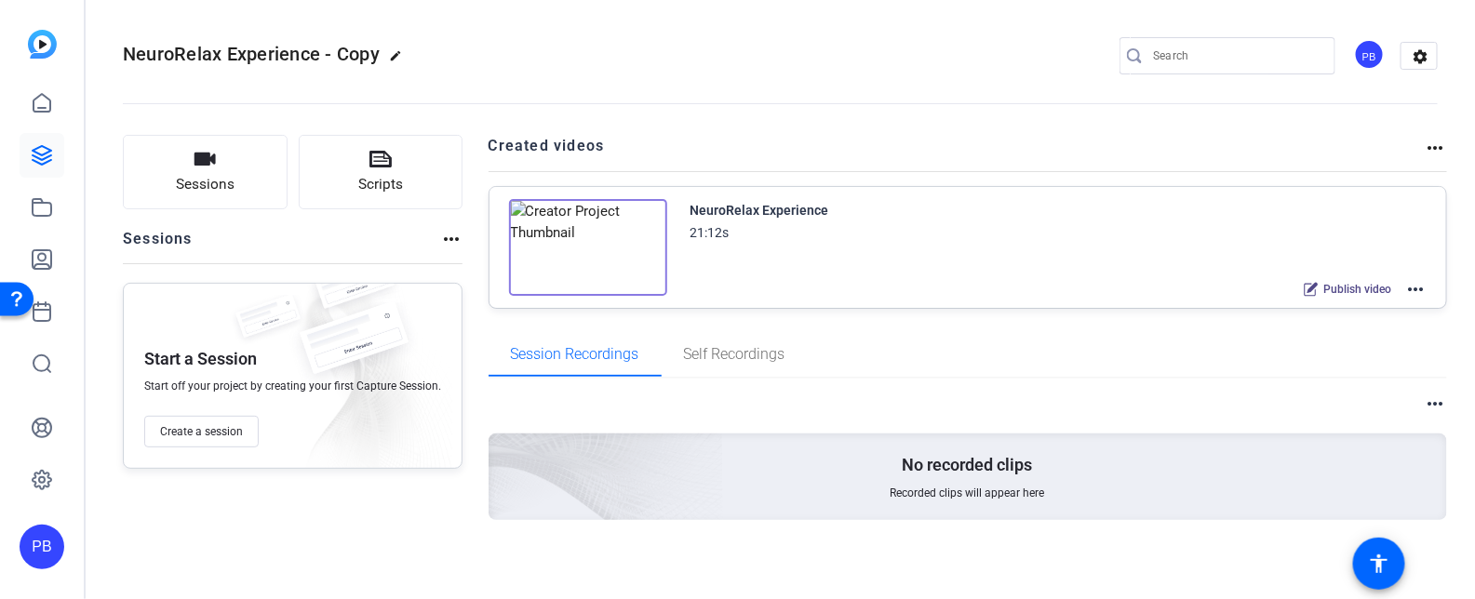
click at [394, 59] on mat-icon "edit" at bounding box center [400, 60] width 22 height 22
click at [207, 56] on input "NeuroRelax Experience - Copy" at bounding box center [199, 56] width 122 height 22
drag, startPoint x: 138, startPoint y: 59, endPoint x: 297, endPoint y: 57, distance: 159.1
click at [297, 56] on div "NeuroRelax Experience - Copy check_circle clear" at bounding box center [249, 56] width 252 height 30
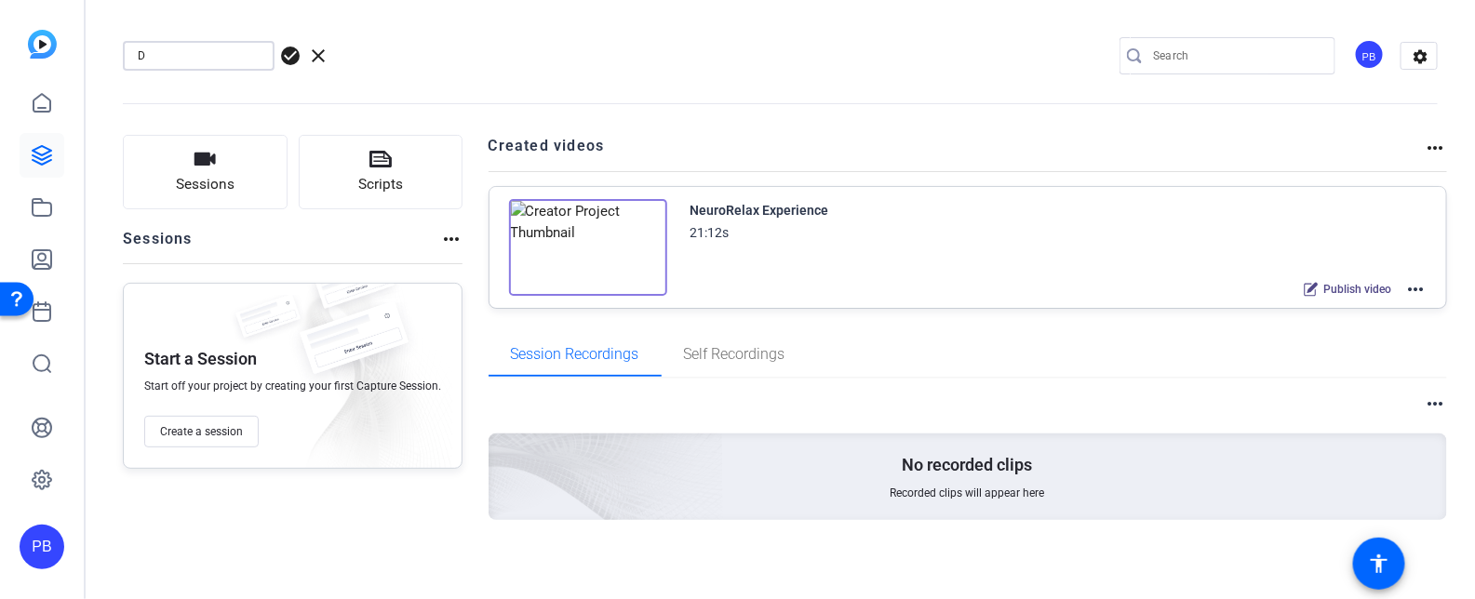
scroll to position [0, 0]
type input "Diamond Well-Being"
click at [287, 56] on span "check_circle" at bounding box center [290, 56] width 22 height 22
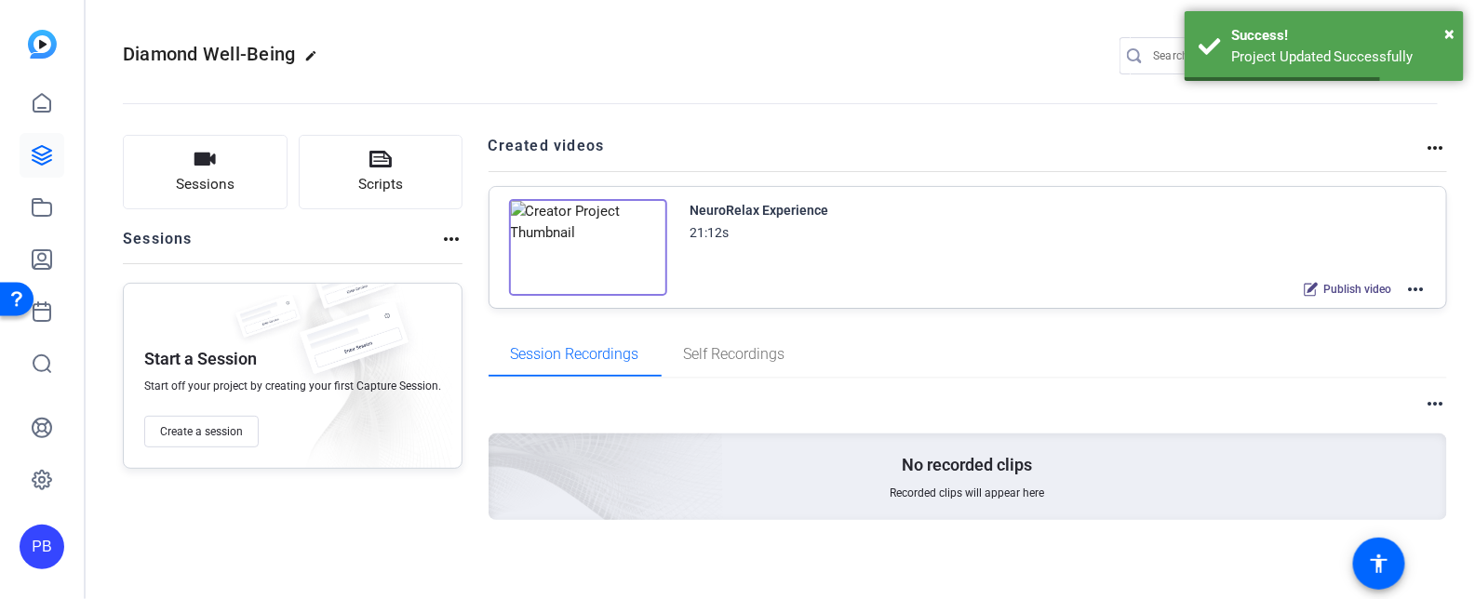
click at [1423, 291] on mat-icon "more_horiz" at bounding box center [1415, 289] width 22 height 22
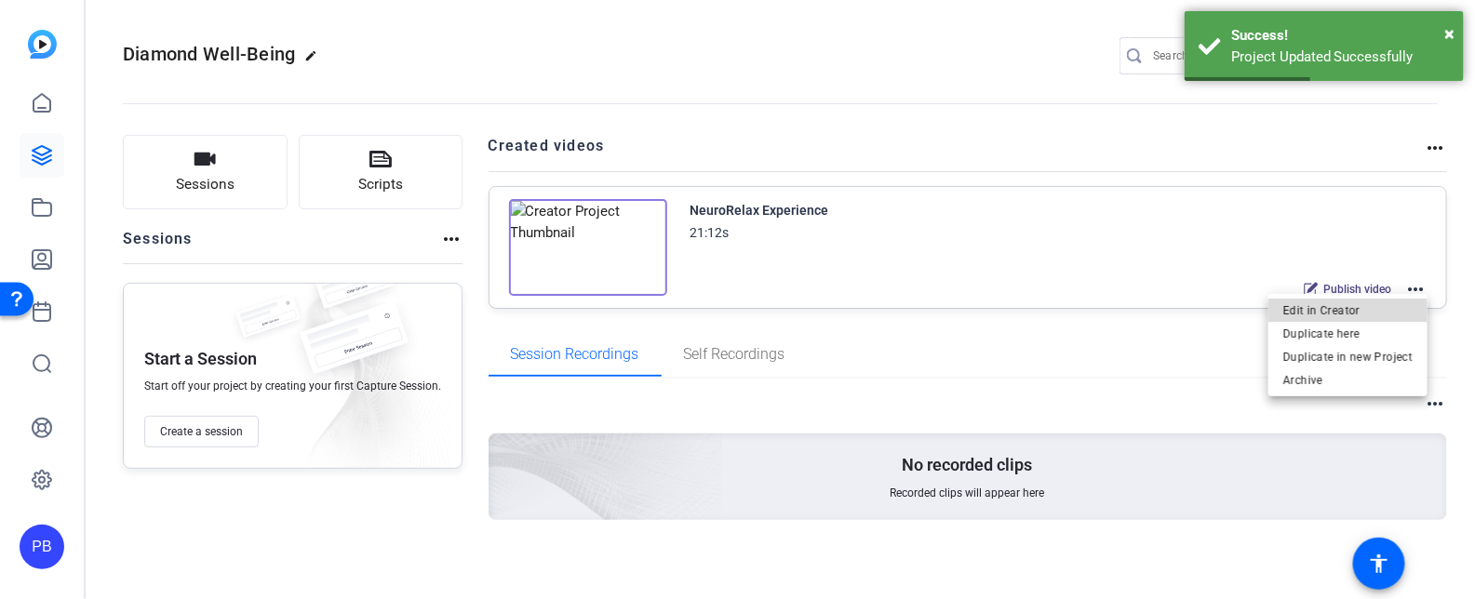
click at [1399, 318] on span "Edit in Creator" at bounding box center [1347, 310] width 129 height 22
